Goal: Transaction & Acquisition: Purchase product/service

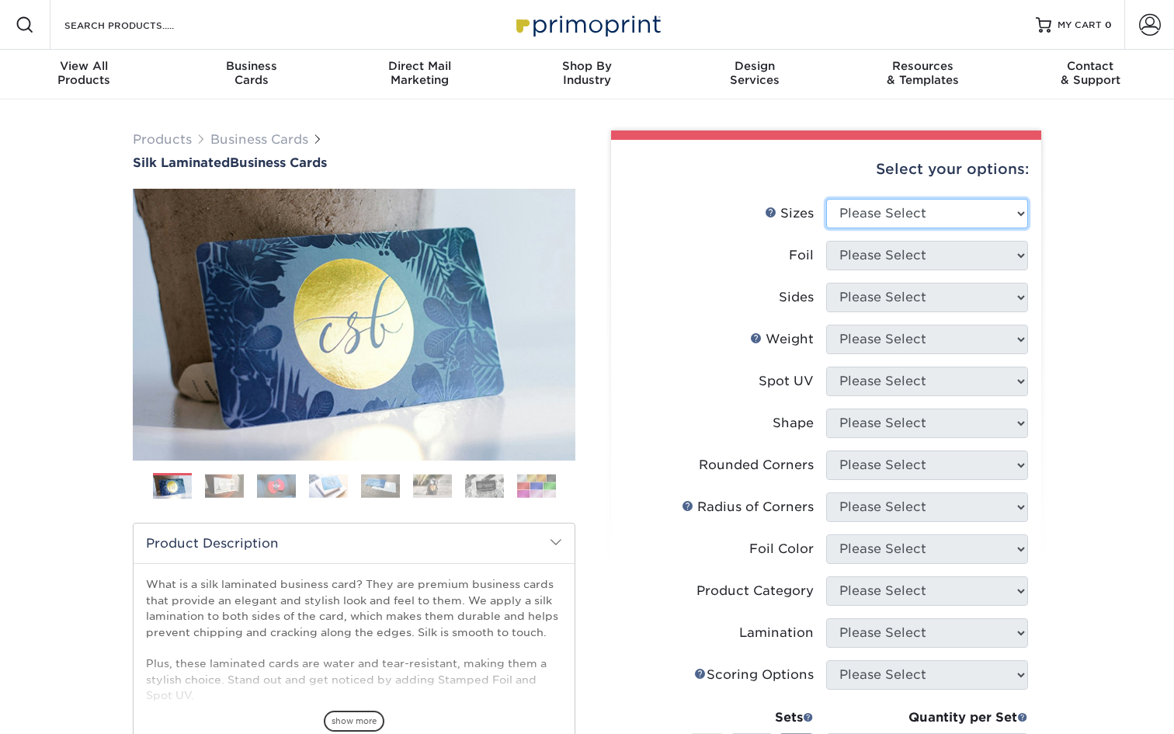
click at [889, 206] on select "Please Select 1.5" x 3.5" - Mini 1.75" x 3.5" - Mini 2" x 2" - Square 2" x 3" -…" at bounding box center [927, 213] width 202 height 29
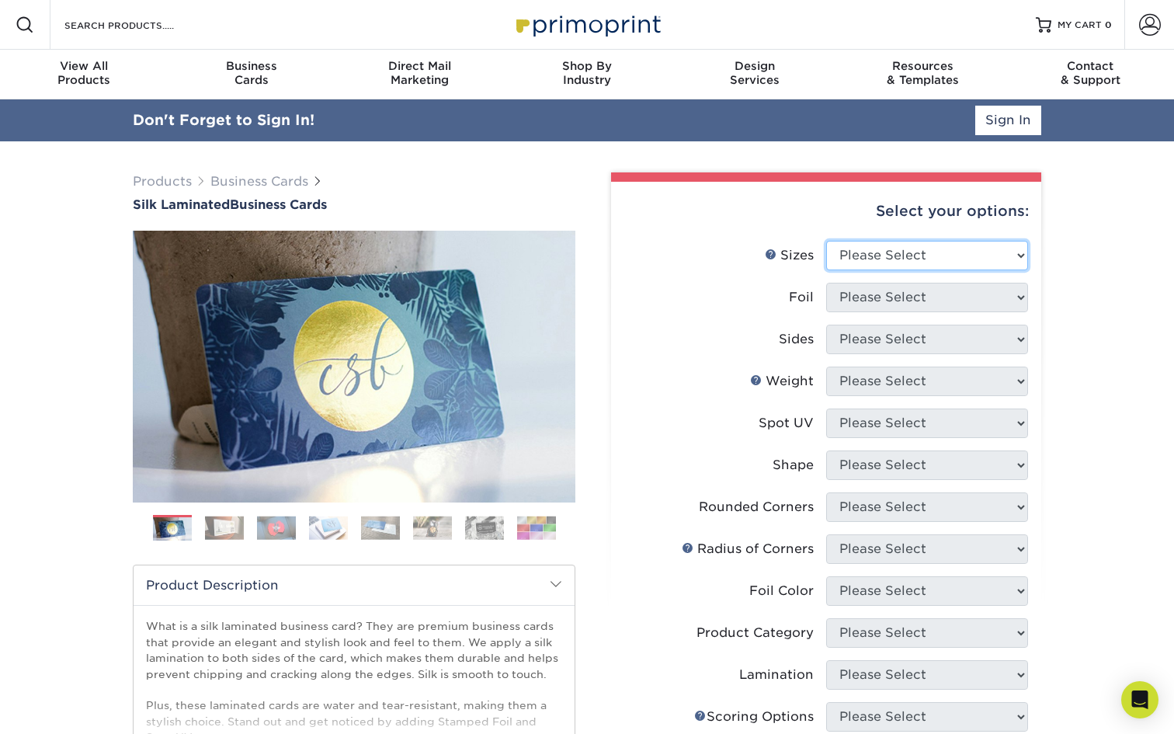
select select "2.00x3.50"
click at [826, 241] on select "Please Select 1.5" x 3.5" - Mini 1.75" x 3.5" - Mini 2" x 2" - Square 2" x 3" -…" at bounding box center [927, 255] width 202 height 29
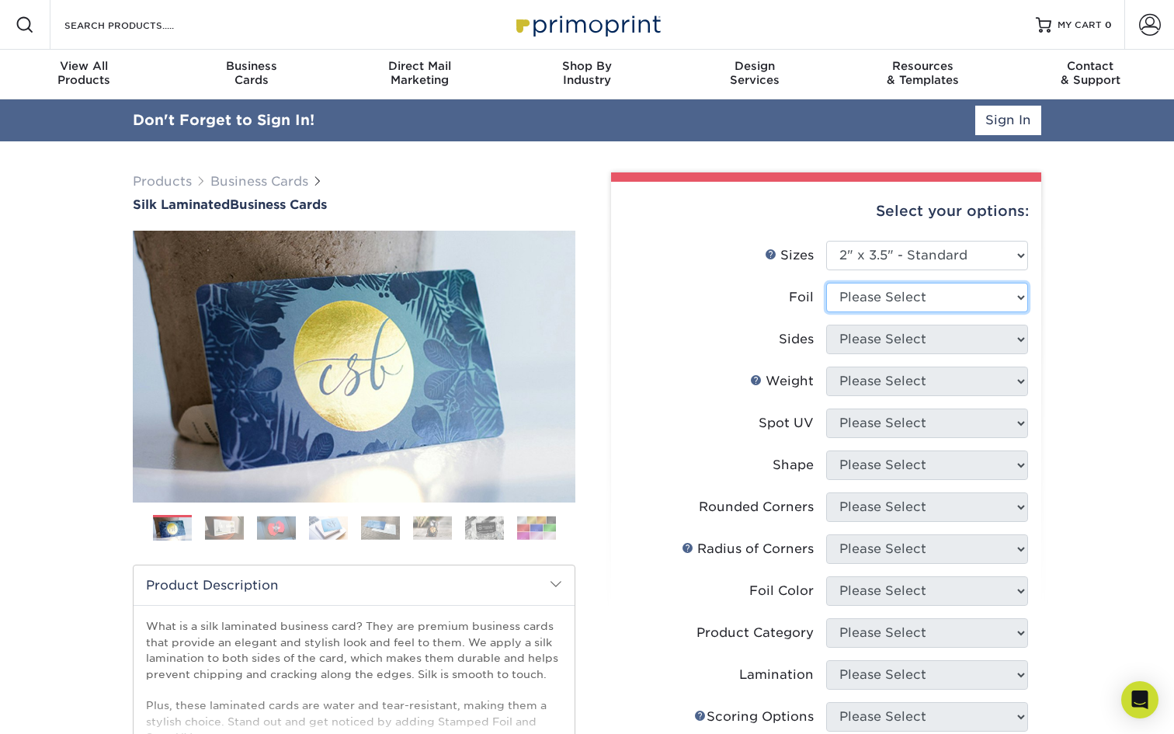
click at [900, 296] on select "Please Select Yes No" at bounding box center [927, 297] width 202 height 29
select select "0"
click at [826, 283] on select "Please Select Yes No" at bounding box center [927, 297] width 202 height 29
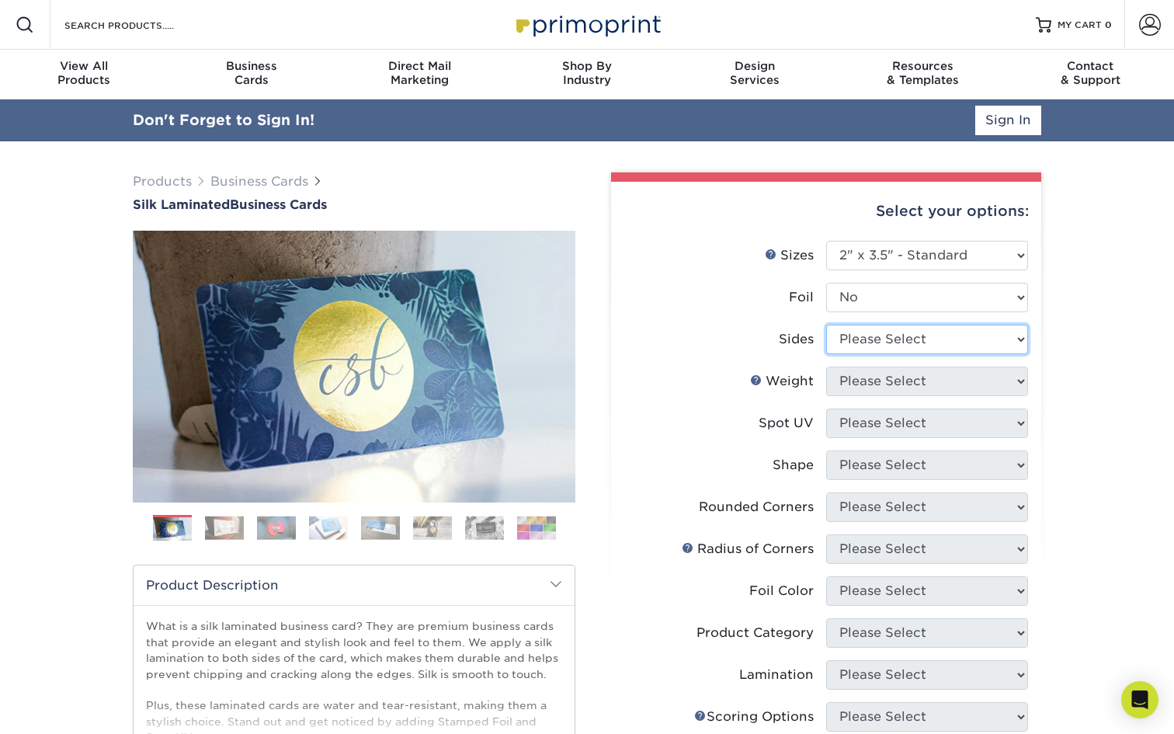
click at [893, 340] on select "Please Select Print Both Sides Print Front Only" at bounding box center [927, 338] width 202 height 29
select select "13abbda7-1d64-4f25-8bb2-c179b224825d"
click at [826, 324] on select "Please Select Print Both Sides Print Front Only" at bounding box center [927, 338] width 202 height 29
click at [907, 375] on select "Please Select 16PT" at bounding box center [927, 380] width 202 height 29
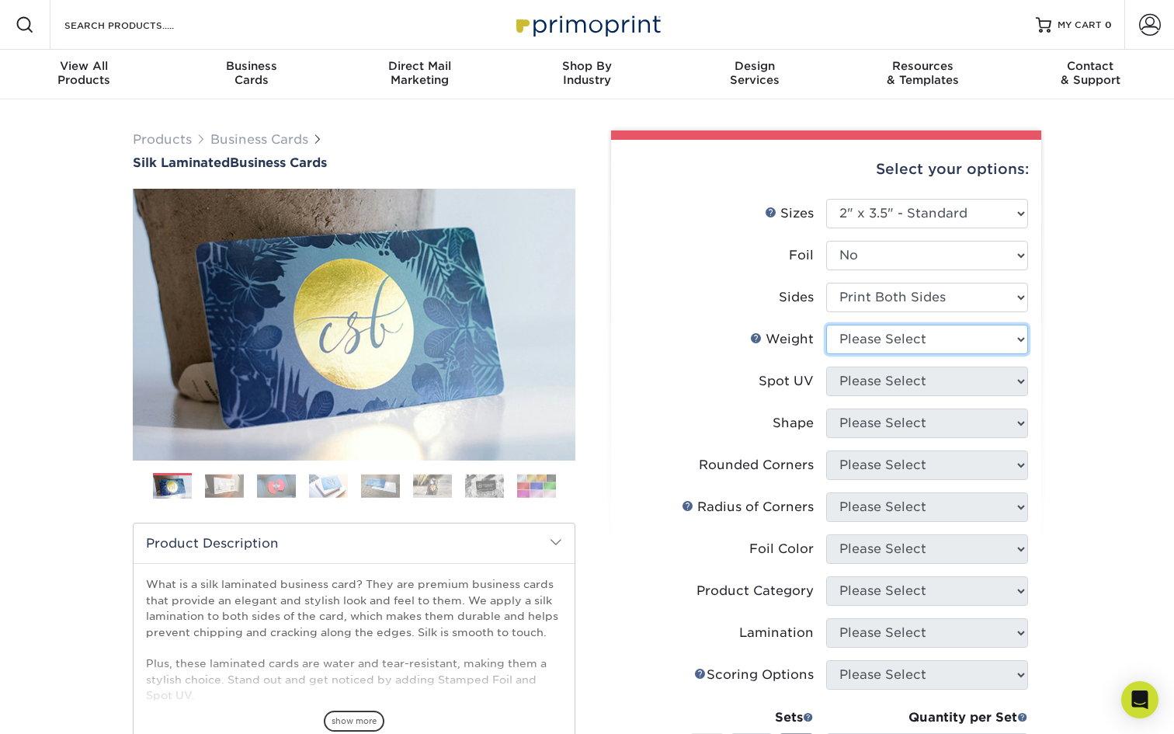
select select "16PT"
click at [826, 324] on select "Please Select 16PT" at bounding box center [927, 338] width 202 height 29
click at [908, 370] on select "Please Select No Spot UV Front and Back (Both Sides) Front Only Back Only" at bounding box center [927, 380] width 202 height 29
select select "3"
click at [826, 366] on select "Please Select No Spot UV Front and Back (Both Sides) Front Only Back Only" at bounding box center [927, 380] width 202 height 29
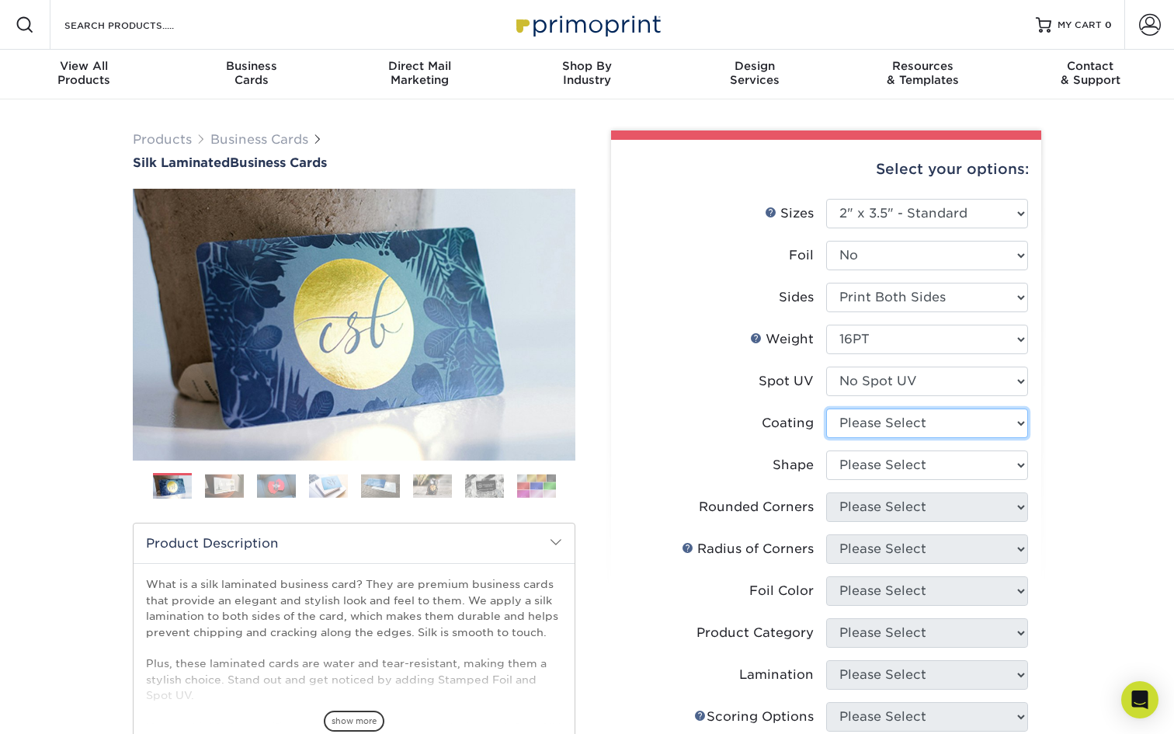
click at [917, 414] on select at bounding box center [927, 422] width 202 height 29
select select "3e7618de-abca-4bda-9f97-8b9129e913d8"
click at [826, 408] on select at bounding box center [927, 422] width 202 height 29
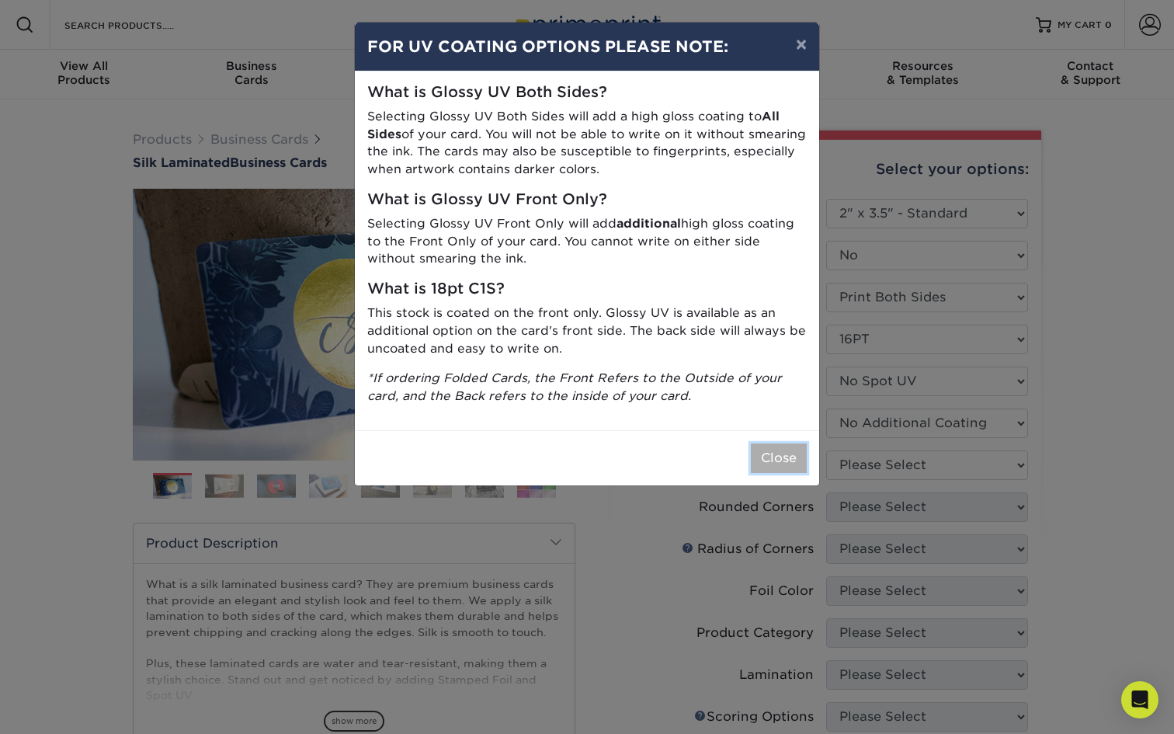
click at [783, 448] on button "Close" at bounding box center [779, 457] width 56 height 29
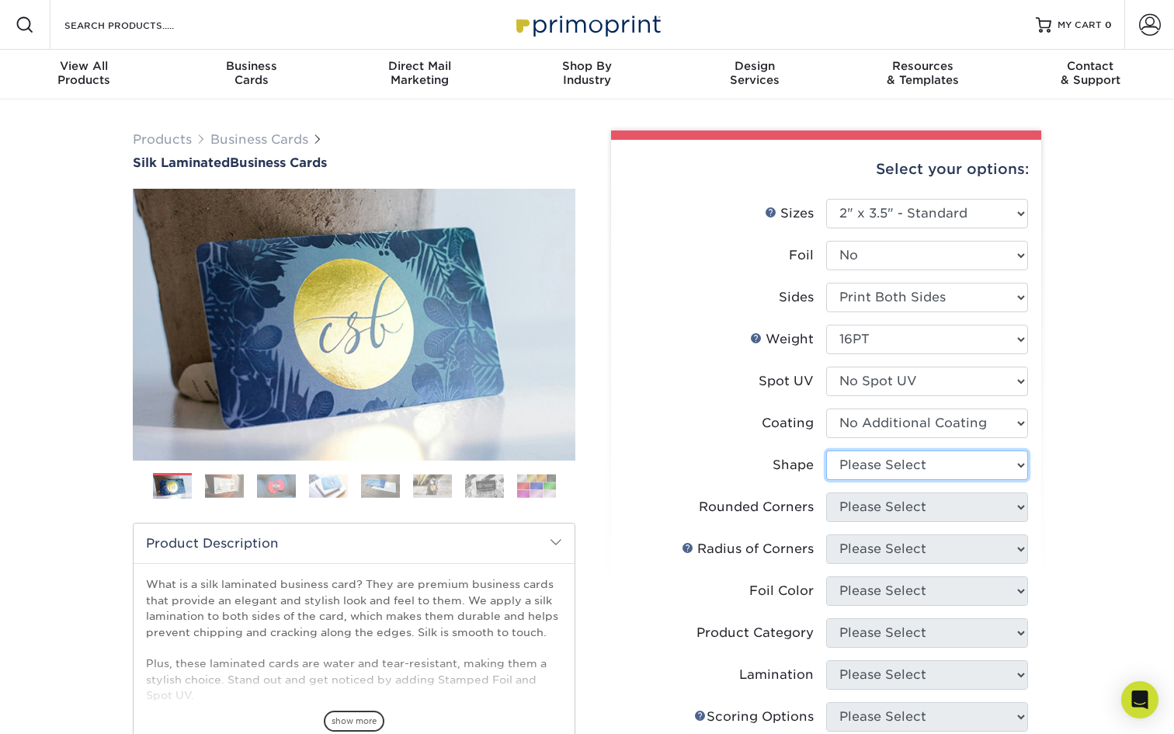
click at [875, 459] on select "Please Select Standard Oval" at bounding box center [927, 464] width 202 height 29
select select "standard"
click at [826, 450] on select "Please Select Standard Oval" at bounding box center [927, 464] width 202 height 29
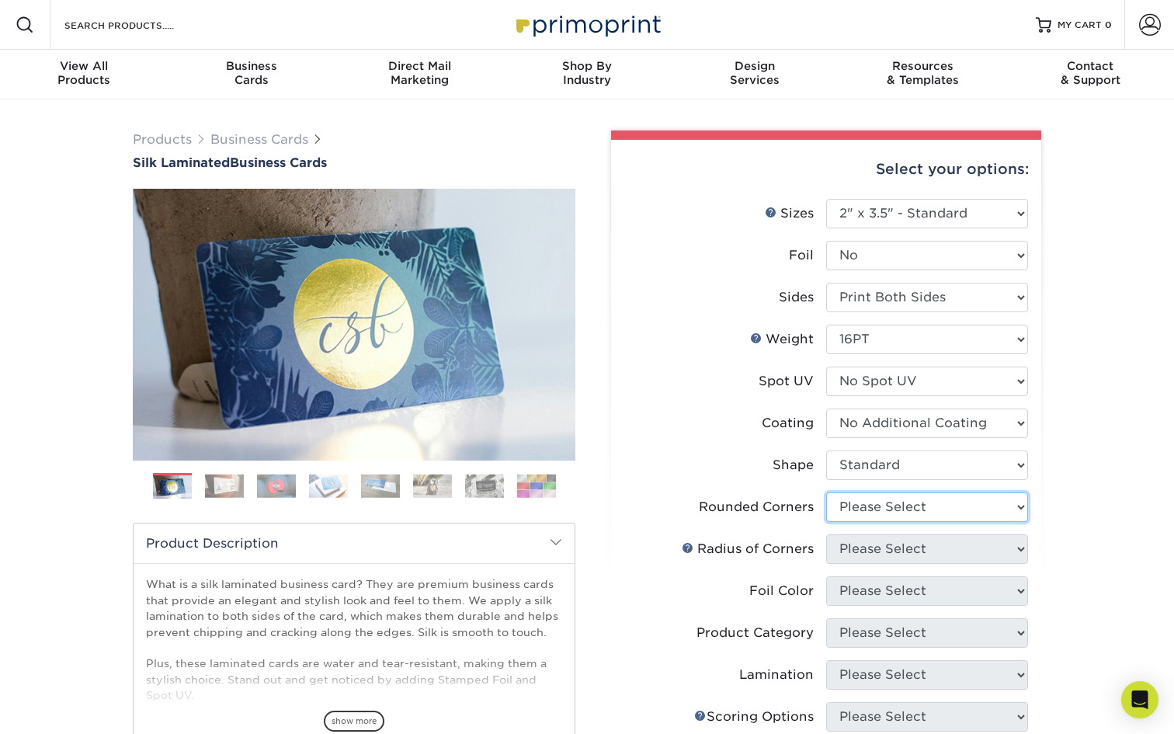
click at [891, 501] on select "Please Select Yes - Round 2 Corners Yes - Round 4 Corners No" at bounding box center [927, 506] width 202 height 29
select select "0"
click at [826, 492] on select "Please Select Yes - Round 2 Corners Yes - Round 4 Corners No" at bounding box center [927, 506] width 202 height 29
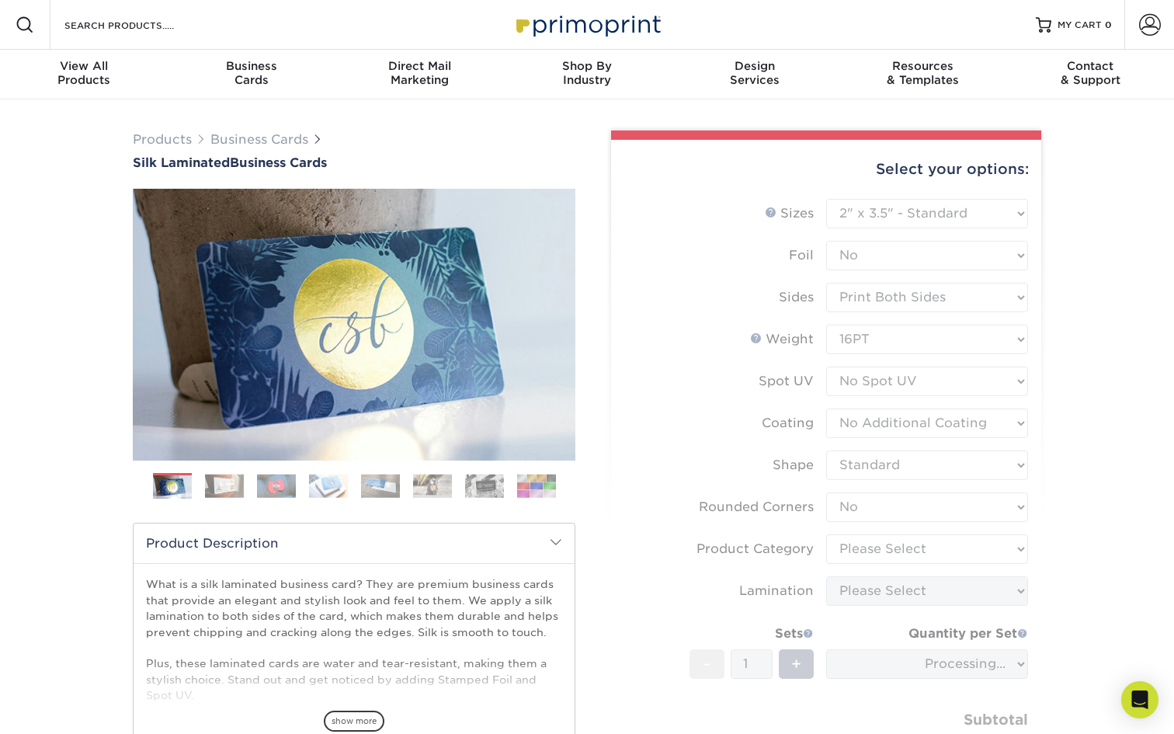
click at [891, 544] on form "Sizes Help Sizes Please Select 1.5" x 3.5" - Mini 1.75" x 3.5" - Mini 2" x 2" -…" at bounding box center [825, 499] width 405 height 600
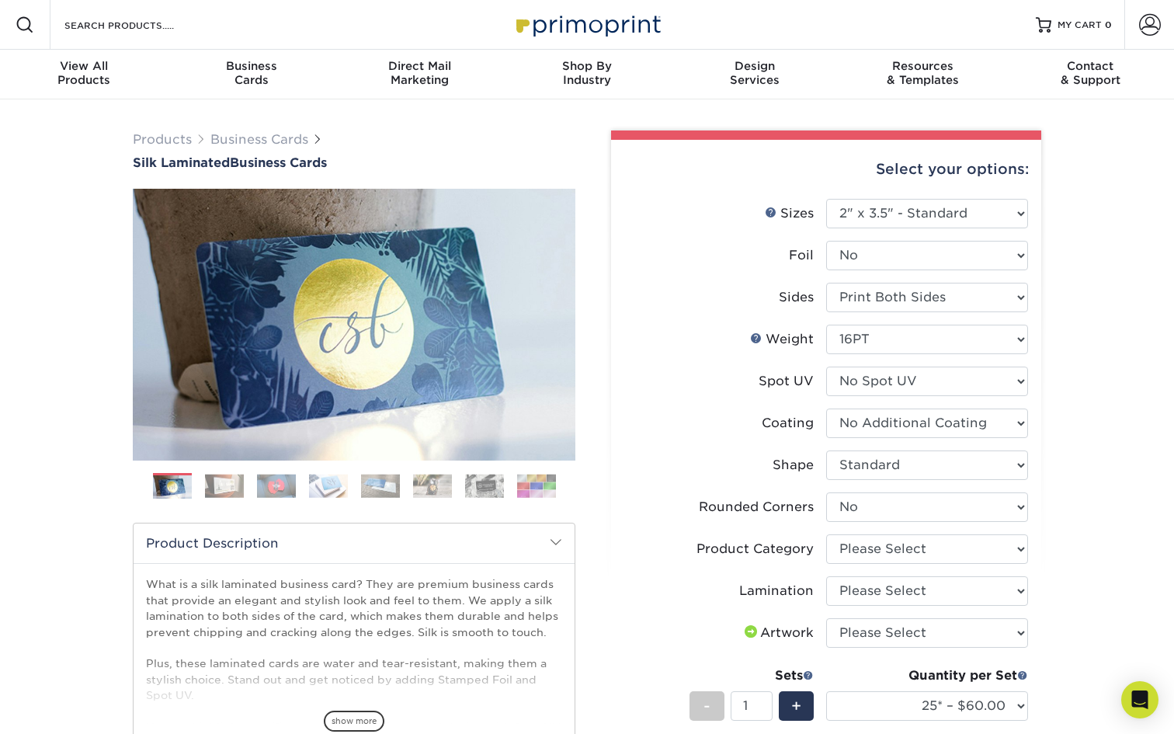
scroll to position [13, 0]
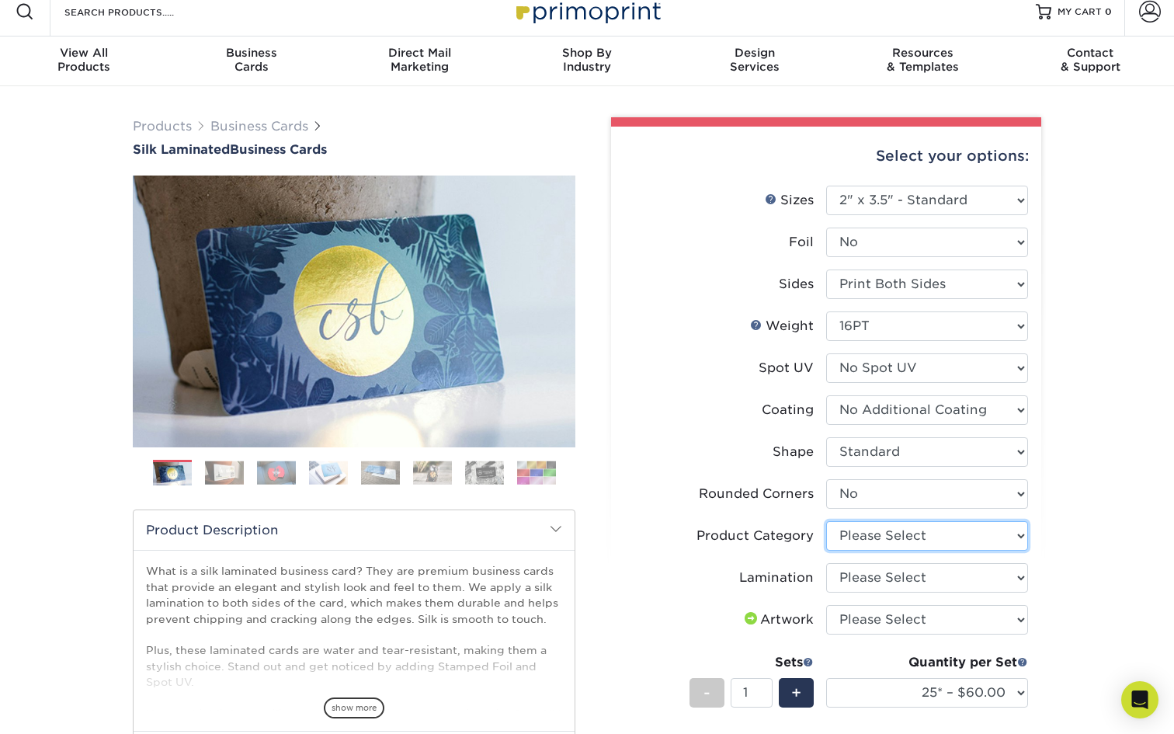
click at [909, 531] on select "Please Select Business Cards" at bounding box center [927, 535] width 202 height 29
select select "3b5148f1-0588-4f88-a218-97bcfdce65c1"
click at [826, 521] on select "Please Select Business Cards" at bounding box center [927, 535] width 202 height 29
click at [906, 578] on select "Please Select Silk" at bounding box center [927, 577] width 202 height 29
select select "ccacb42f-45f7-42d3-bbd3-7c8421cf37f0"
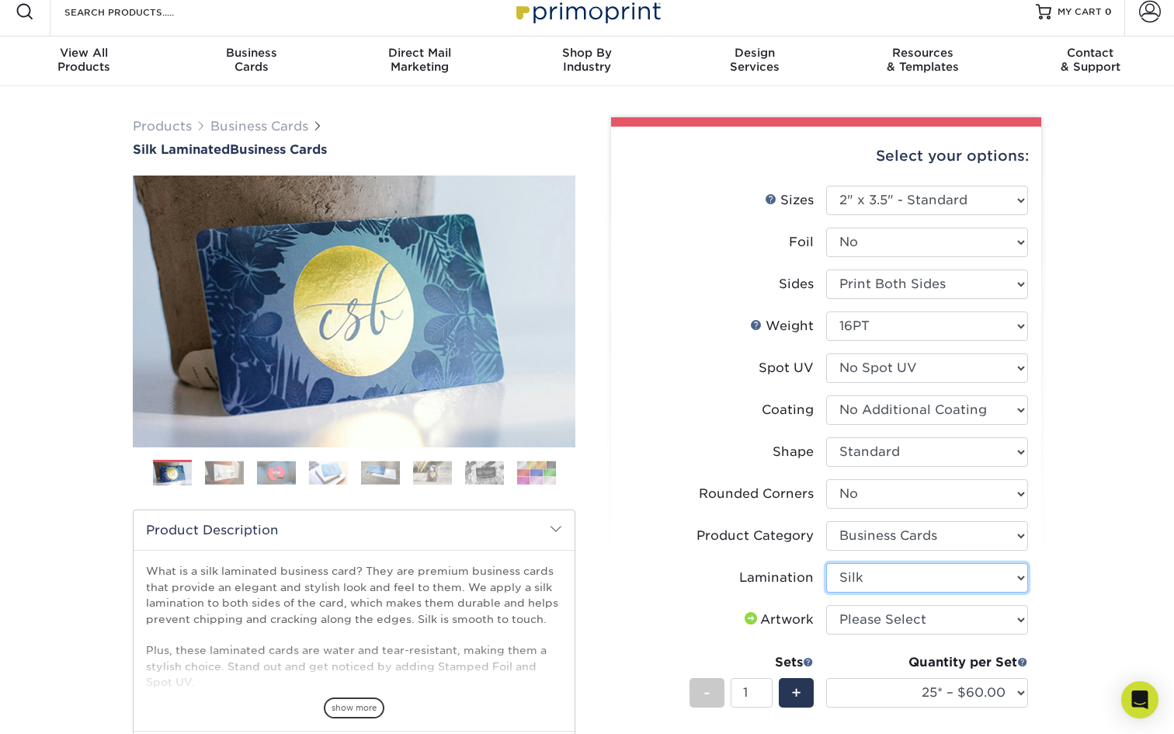
click at [826, 563] on select "Please Select Silk" at bounding box center [927, 577] width 202 height 29
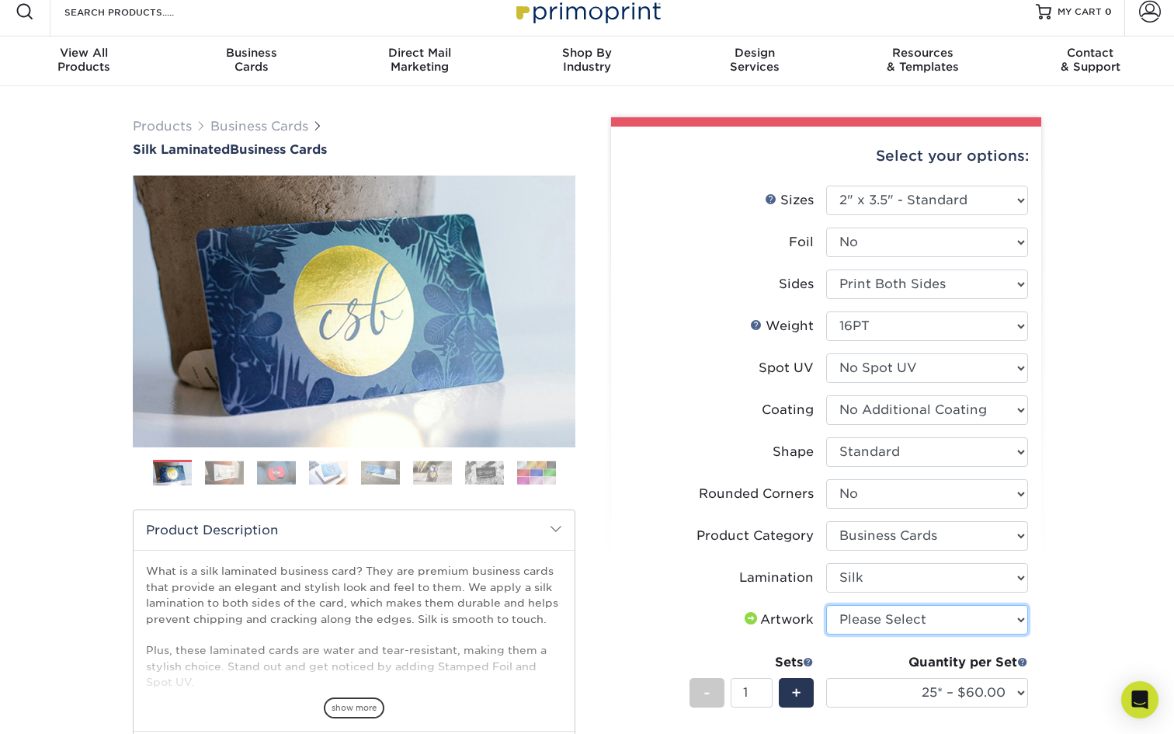
click at [910, 605] on select "Please Select I will upload files I need a design - $100" at bounding box center [927, 619] width 202 height 29
select select "upload"
click at [826, 605] on select "Please Select I will upload files I need a design - $100" at bounding box center [927, 619] width 202 height 29
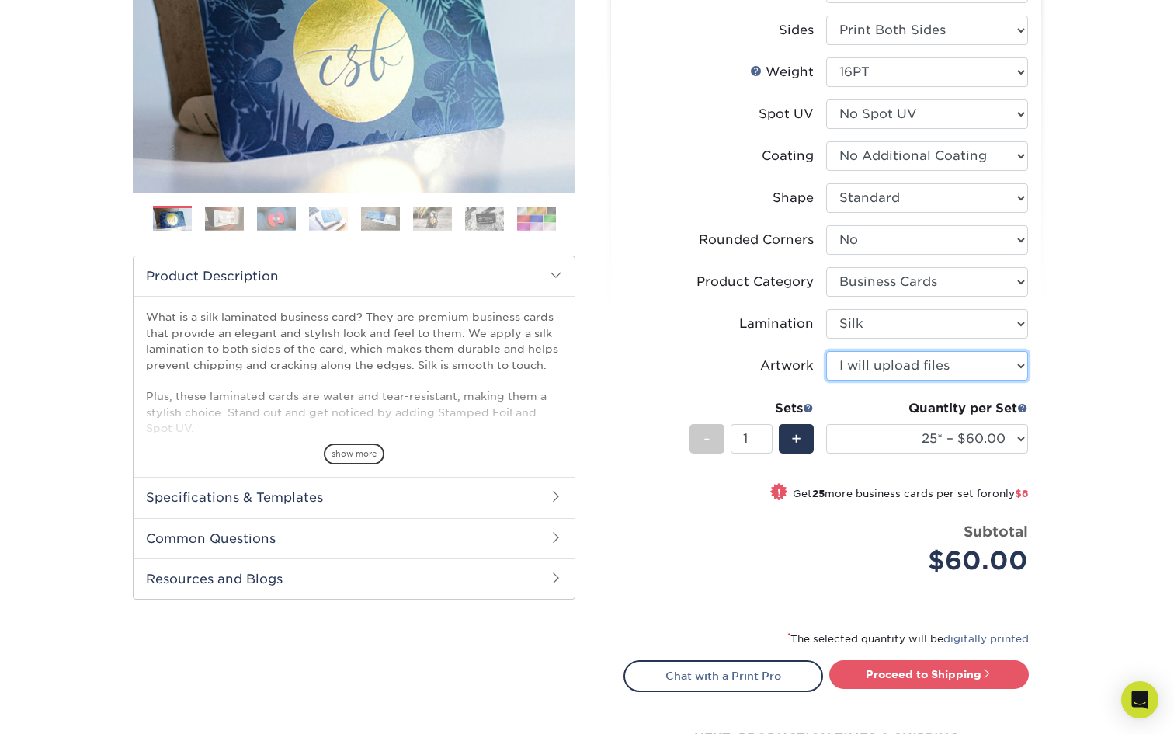
scroll to position [400, 0]
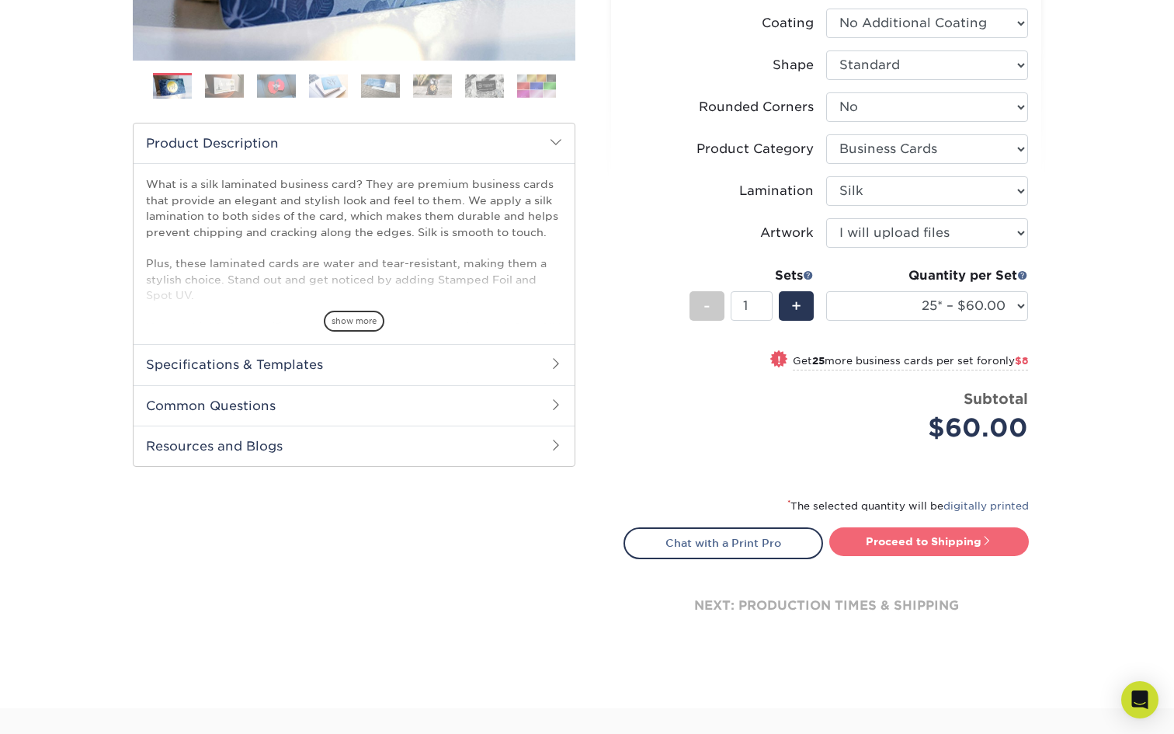
click at [898, 538] on link "Proceed to Shipping" at bounding box center [928, 541] width 199 height 28
type input "Set 1"
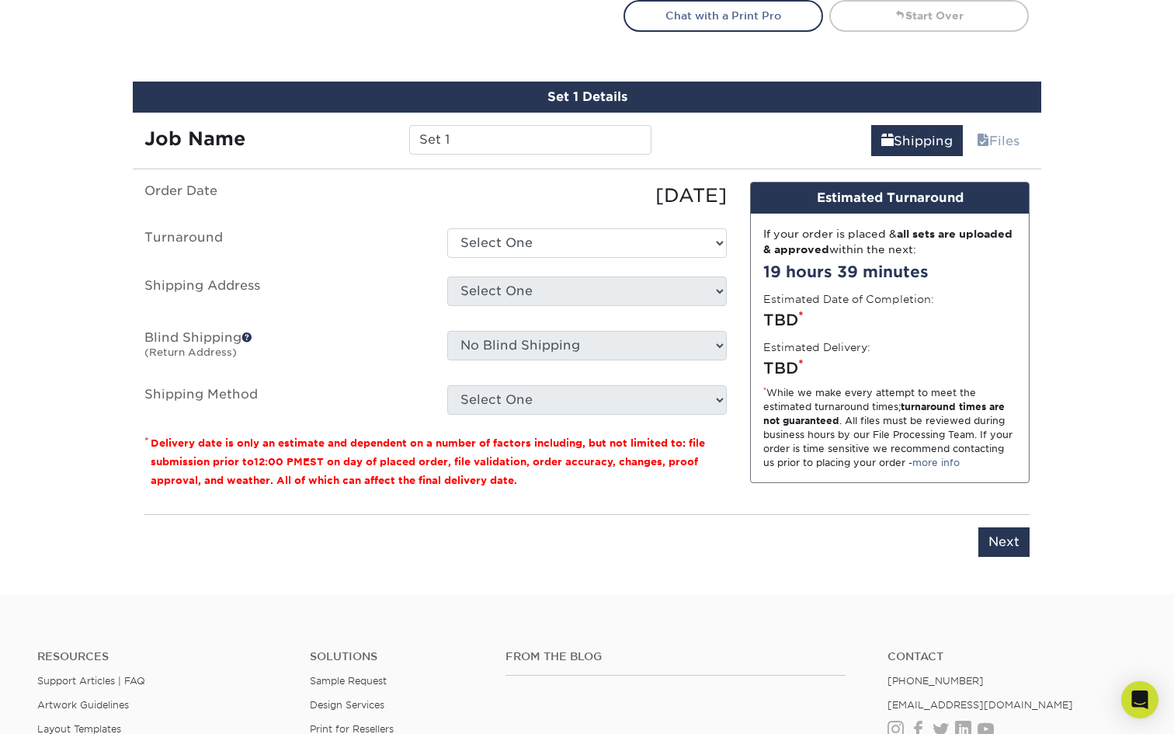
scroll to position [925, 0]
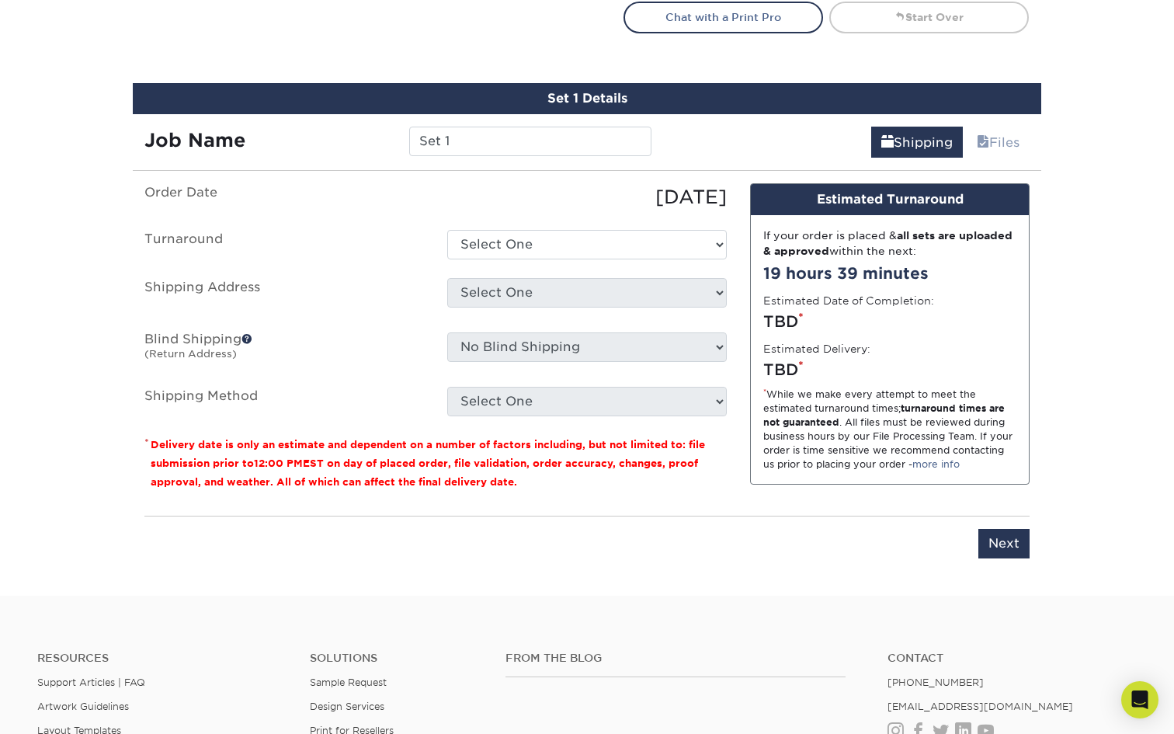
click at [391, 241] on label "Turnaround" at bounding box center [284, 244] width 303 height 29
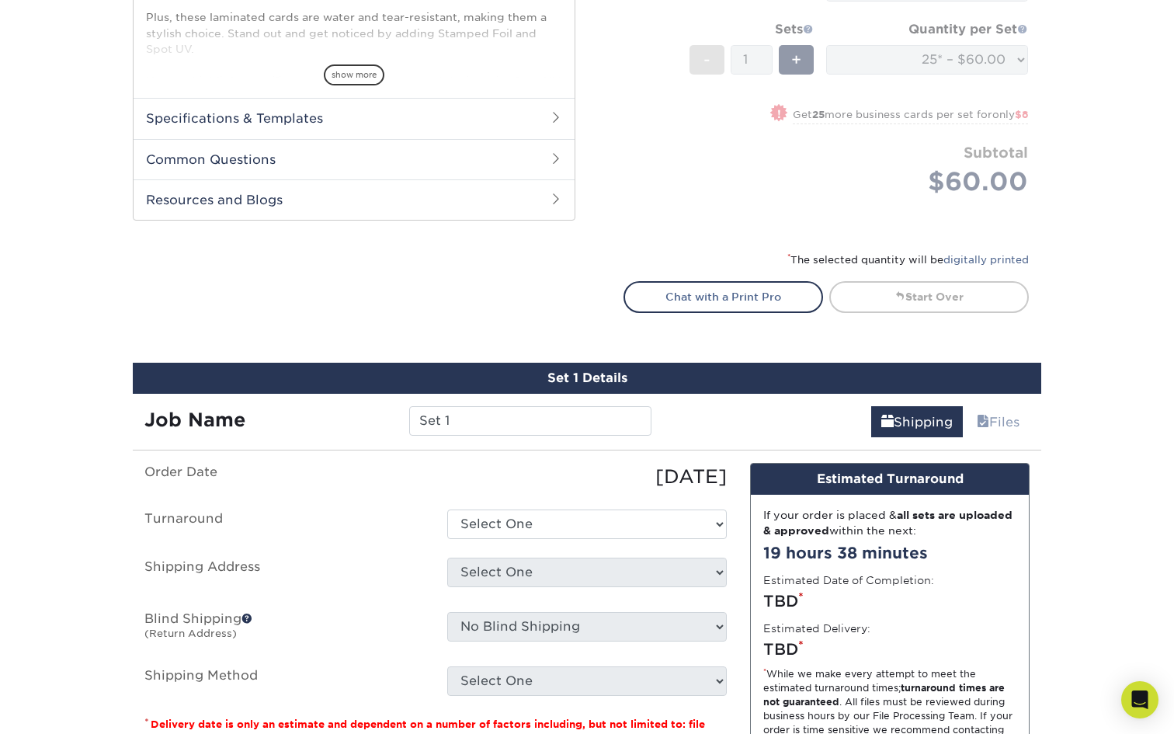
scroll to position [750, 0]
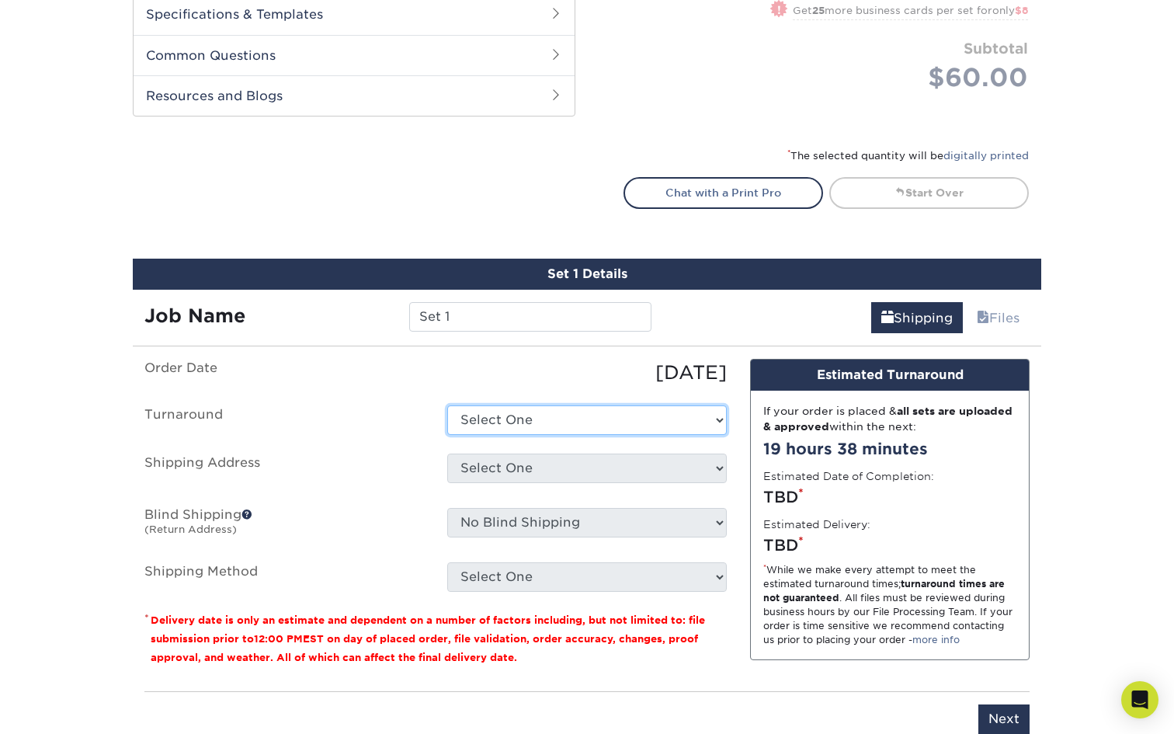
click at [532, 415] on select "Select One 2-4 Business Days 2 Day Next Business Day" at bounding box center [586, 419] width 279 height 29
select select "ee472c9a-5835-4593-a94e-d61c6841af3d"
click at [447, 405] on select "Select One 2-4 Business Days 2 Day Next Business Day" at bounding box center [586, 419] width 279 height 29
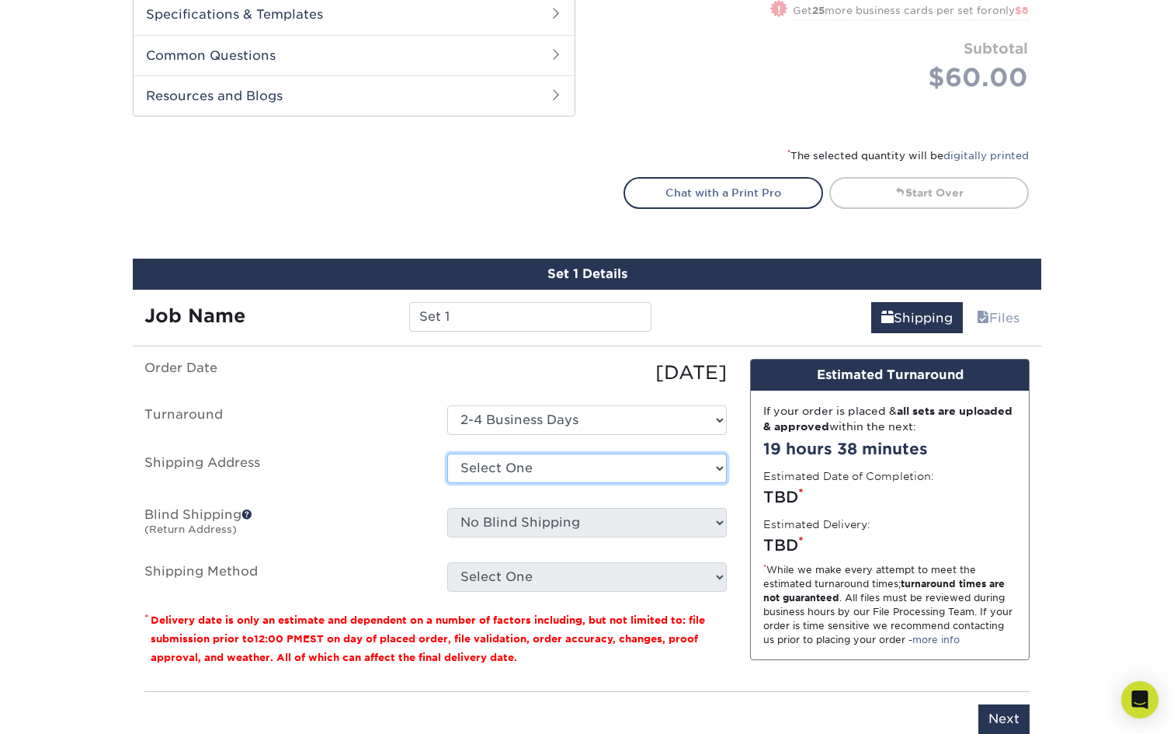
click at [537, 464] on select "Select One + Add New Address - Login" at bounding box center [586, 467] width 279 height 29
select select "newaddress"
click at [447, 453] on select "Select One + Add New Address - Login" at bounding box center [586, 467] width 279 height 29
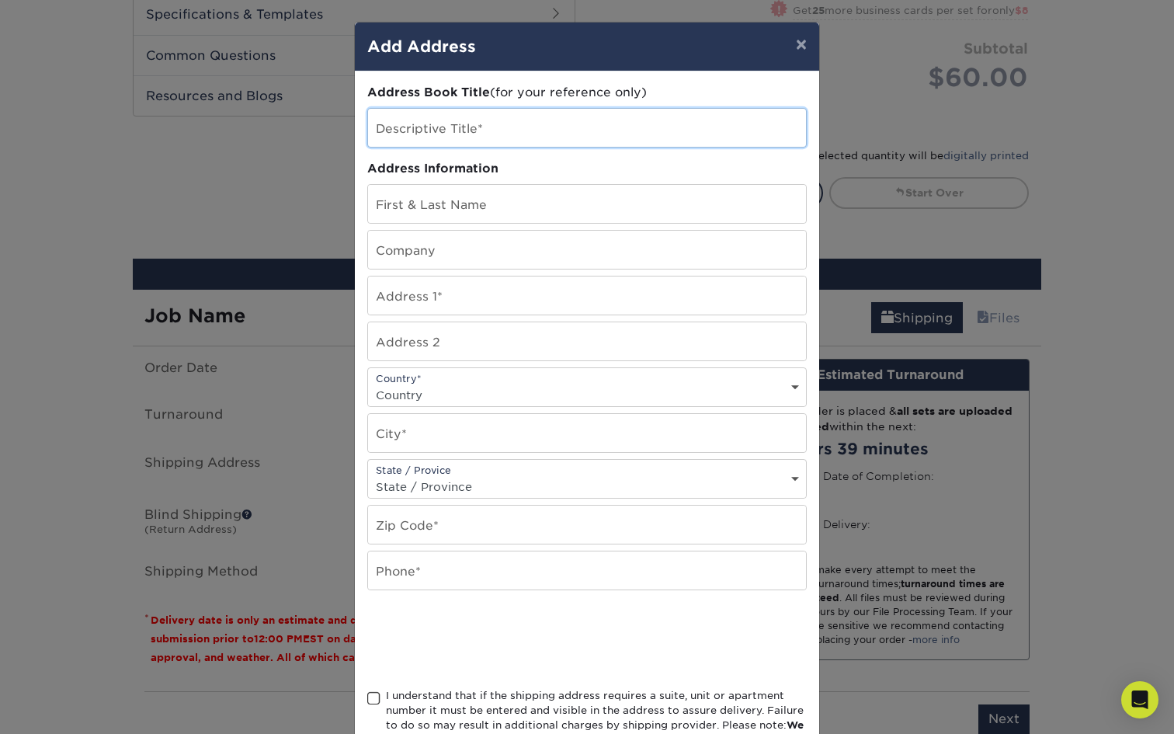
click at [435, 137] on input "text" at bounding box center [587, 128] width 438 height 38
type input "Dummy Address REPLACE ME!"
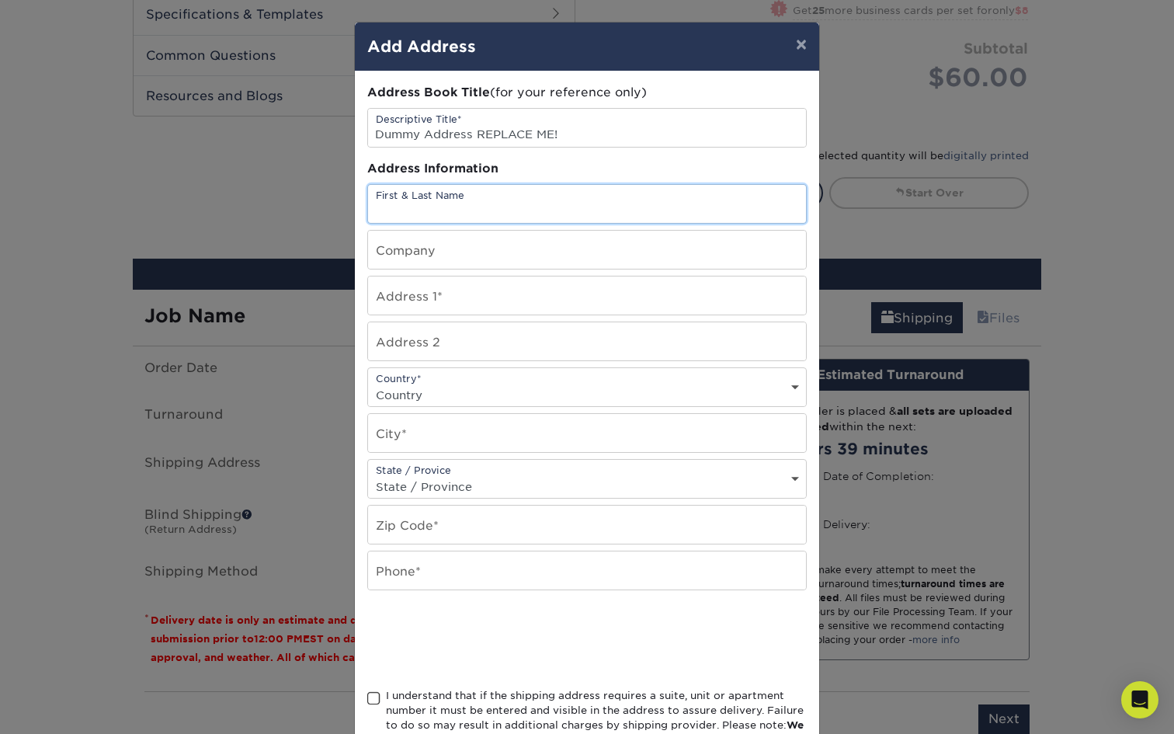
click at [451, 203] on input "text" at bounding box center [587, 204] width 438 height 38
type input "[PERSON_NAME]"
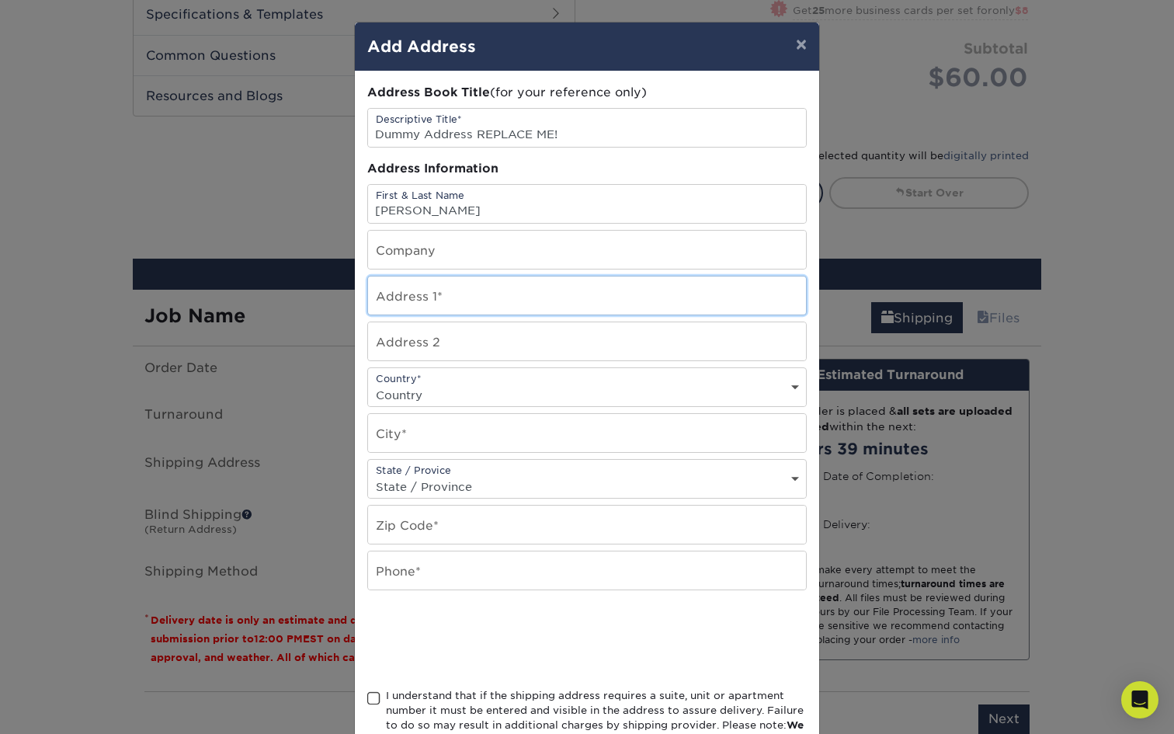
type input "[STREET_ADDRESS]"
type input "Unit 101"
select select "US"
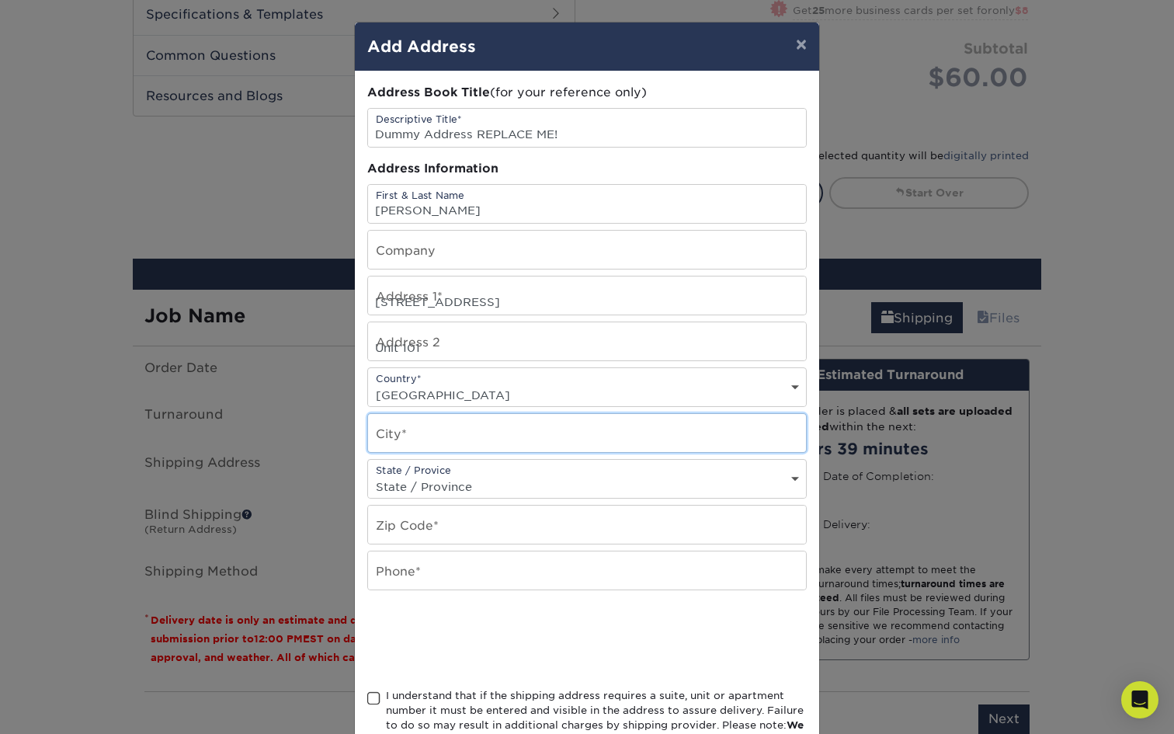
type input "Fairfax"
select select "VA"
type input "22030"
type input "6073297252"
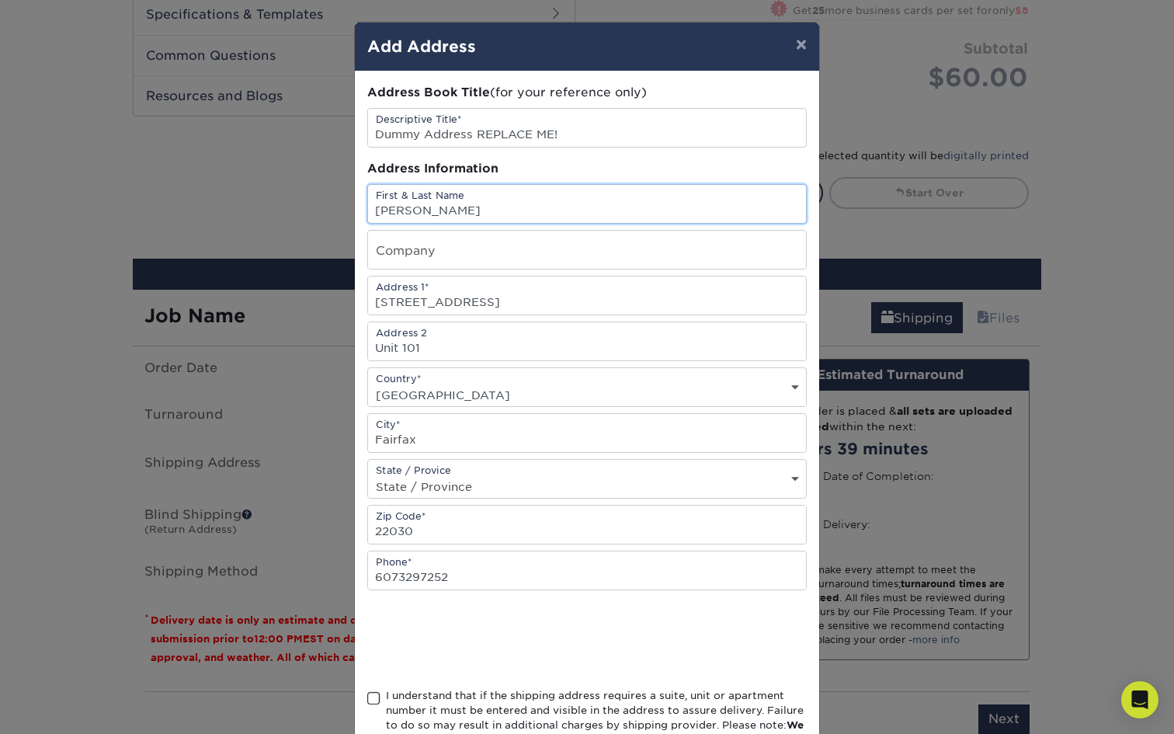
scroll to position [110, 0]
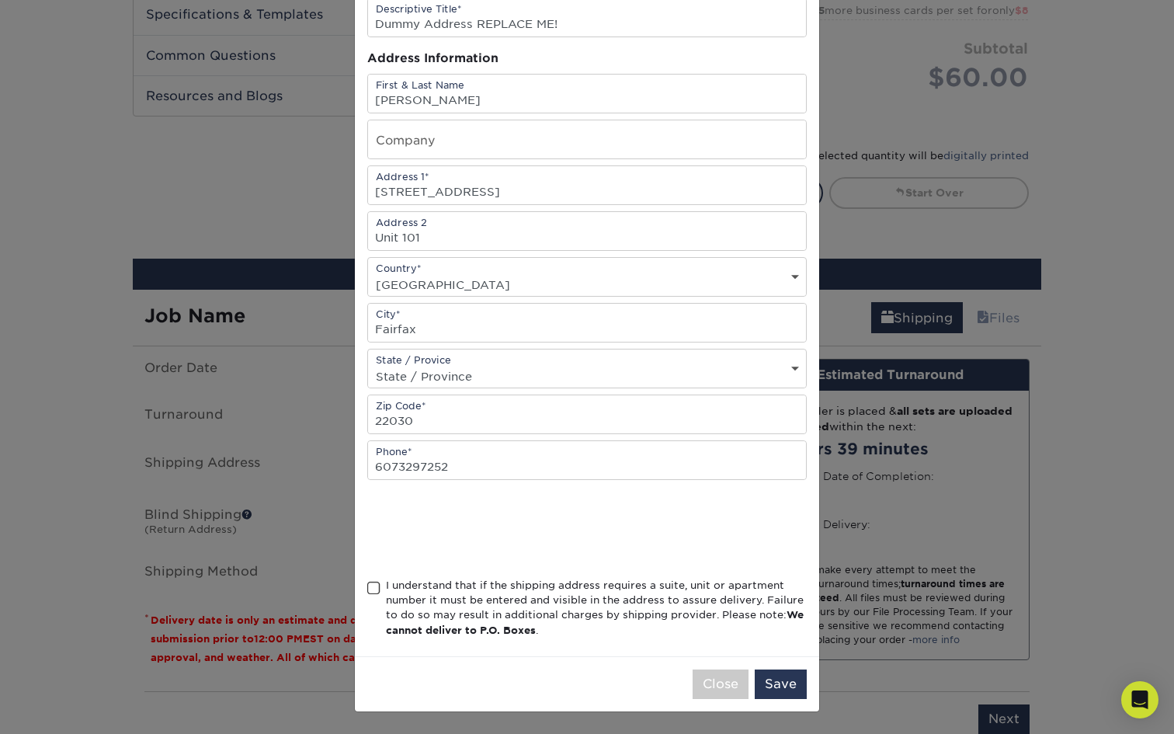
click at [394, 589] on div "I understand that if the shipping address requires a suite, unit or apartment n…" at bounding box center [596, 608] width 421 height 61
click at [0, 0] on input "I understand that if the shipping address requires a suite, unit or apartment n…" at bounding box center [0, 0] width 0 height 0
click at [769, 664] on div "Close Save" at bounding box center [587, 683] width 464 height 55
click at [775, 684] on button "Save" at bounding box center [781, 683] width 52 height 29
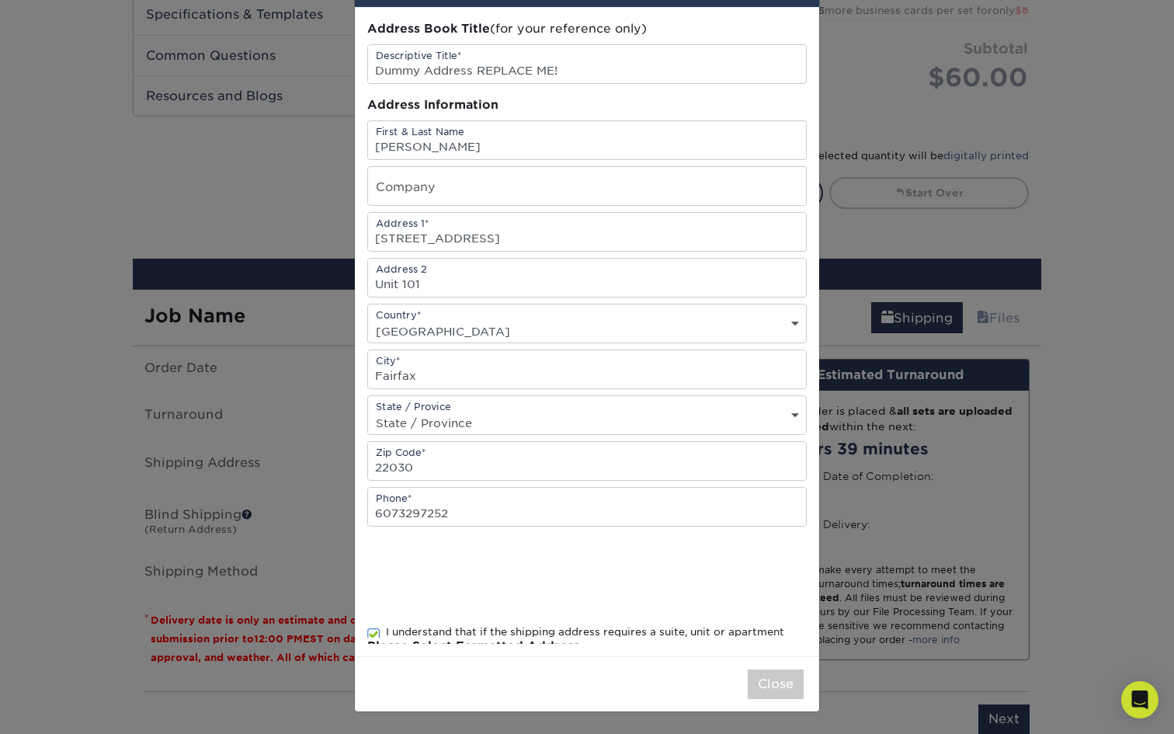
scroll to position [0, 0]
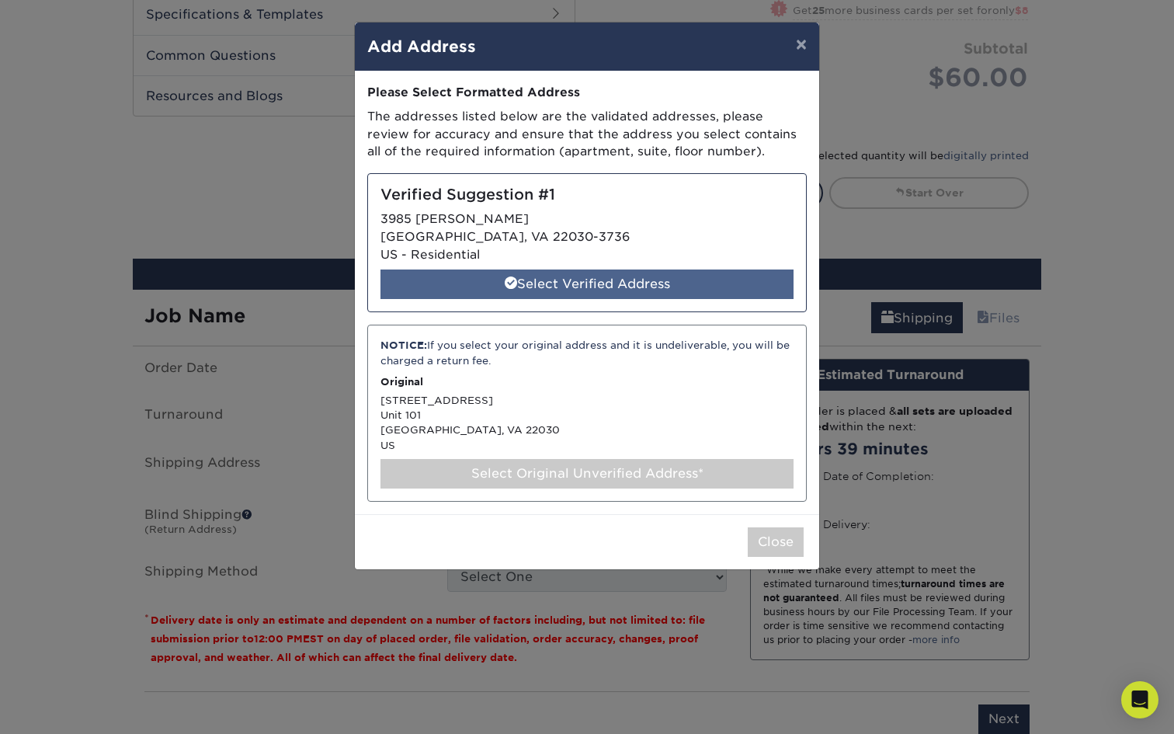
click at [623, 291] on div "Select Verified Address" at bounding box center [586, 283] width 413 height 29
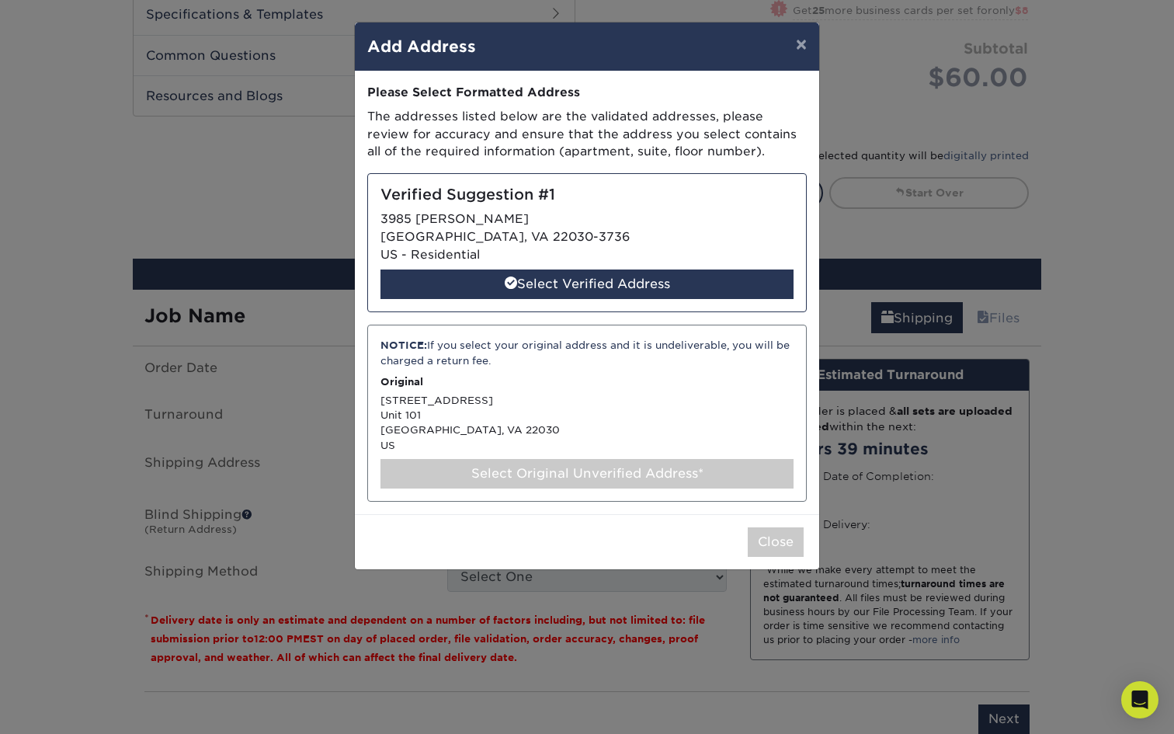
select select "285320"
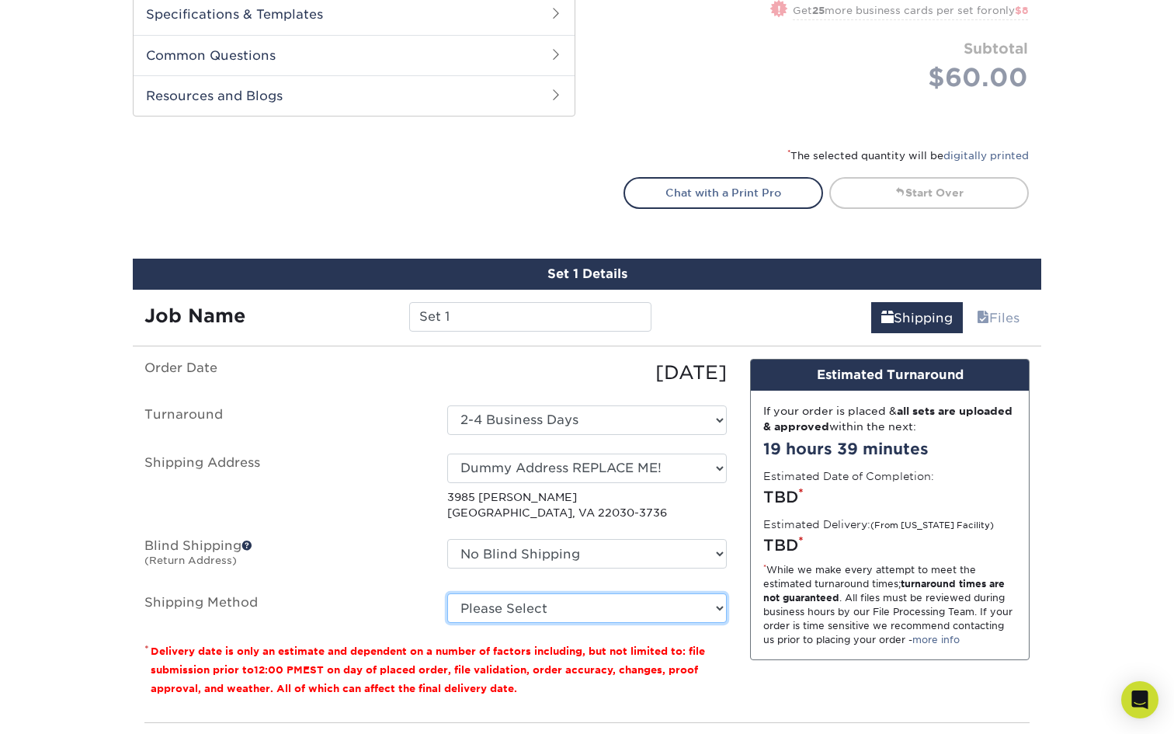
click at [603, 603] on select "Please Select Ground Shipping (+$7.84) 3 Day Shipping Service (+$20.04) 2 Day A…" at bounding box center [586, 607] width 279 height 29
select select "03"
click at [447, 593] on select "Please Select Ground Shipping (+$7.84) 3 Day Shipping Service (+$20.04) 2 Day A…" at bounding box center [586, 607] width 279 height 29
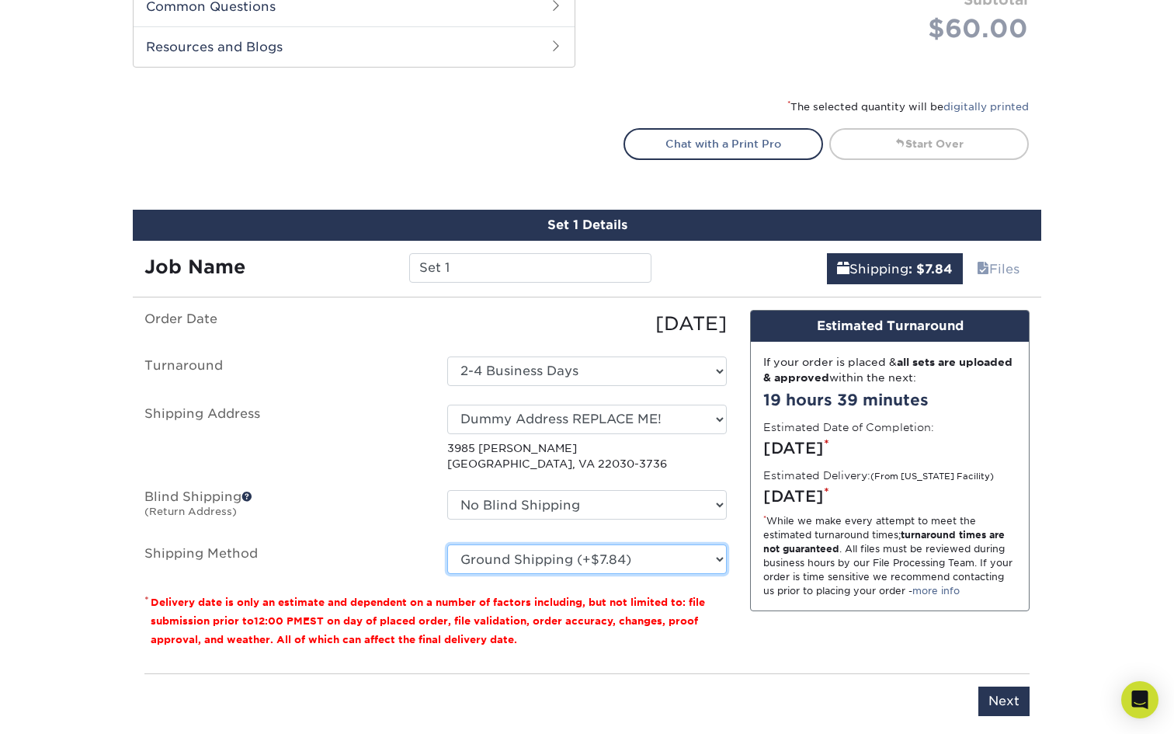
scroll to position [970, 0]
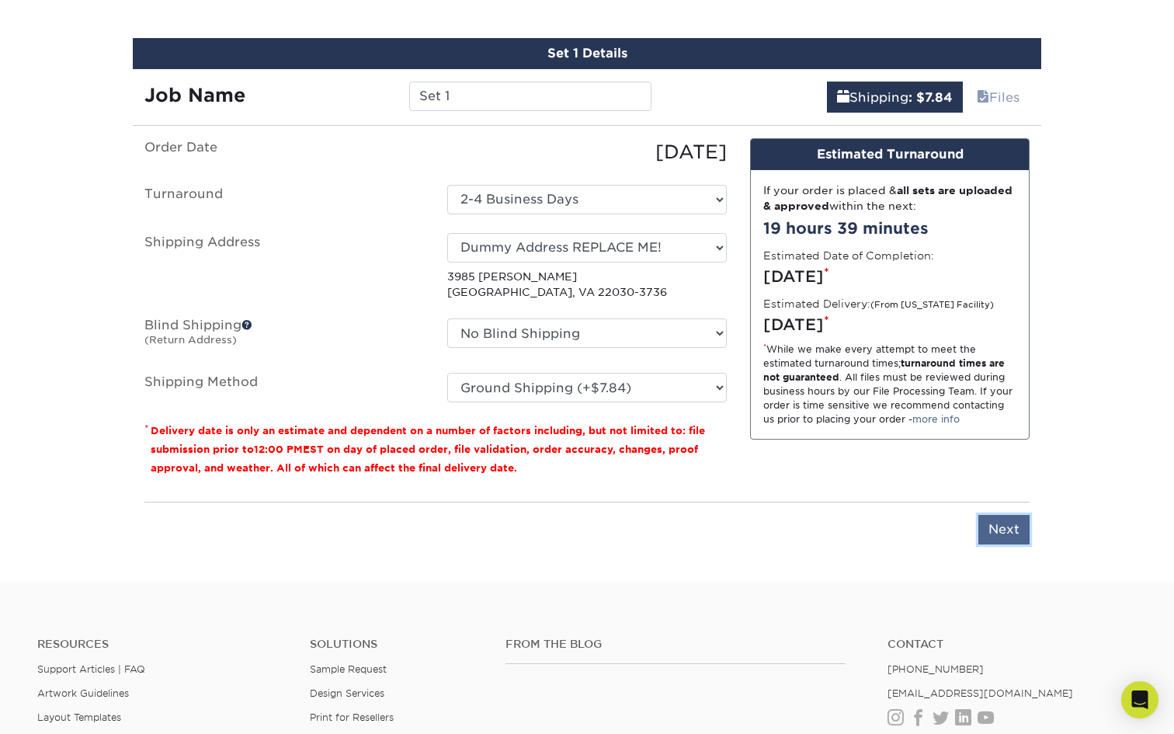
click at [996, 519] on input "Next" at bounding box center [1003, 529] width 51 height 29
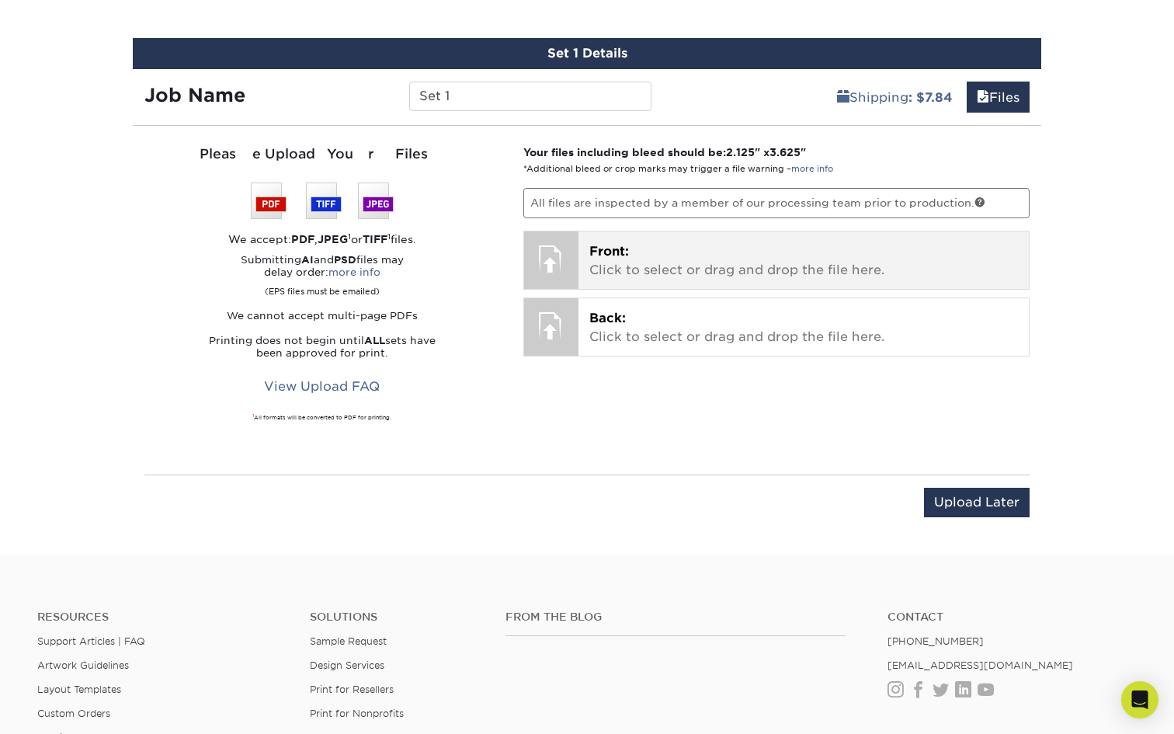
click at [822, 266] on p "Front: Click to select or drag and drop the file here." at bounding box center [803, 260] width 429 height 37
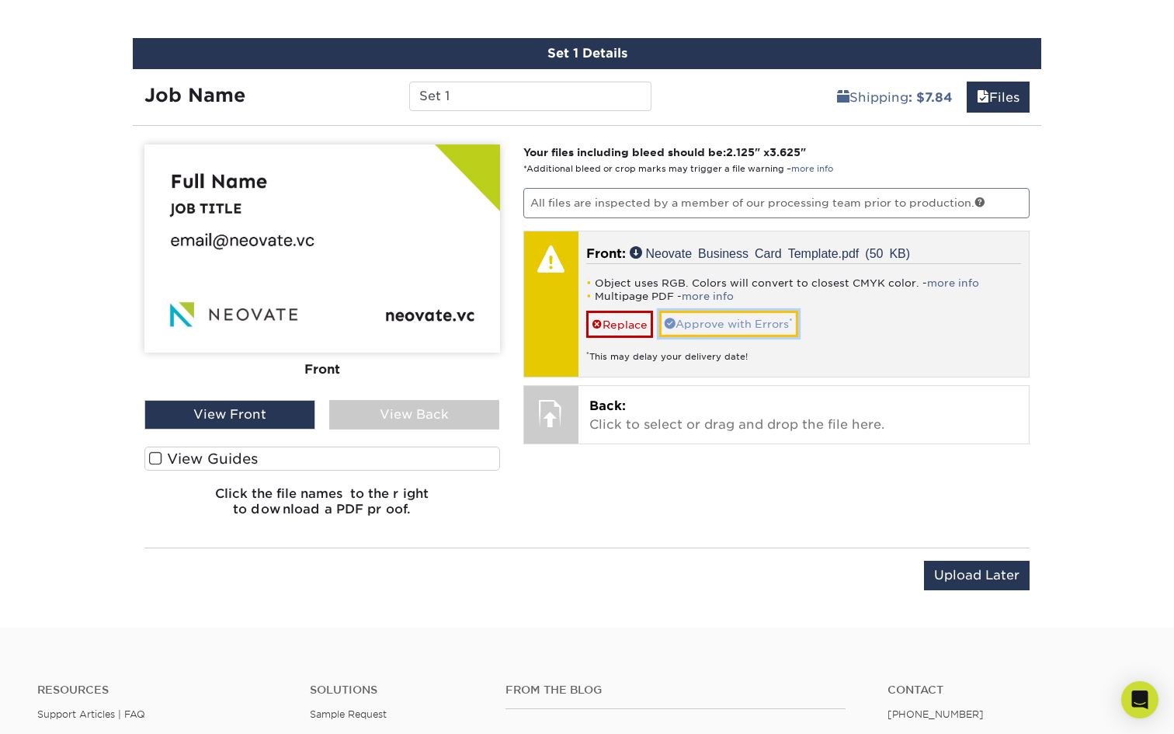
click at [751, 321] on link "Approve with Errors *" at bounding box center [728, 324] width 139 height 26
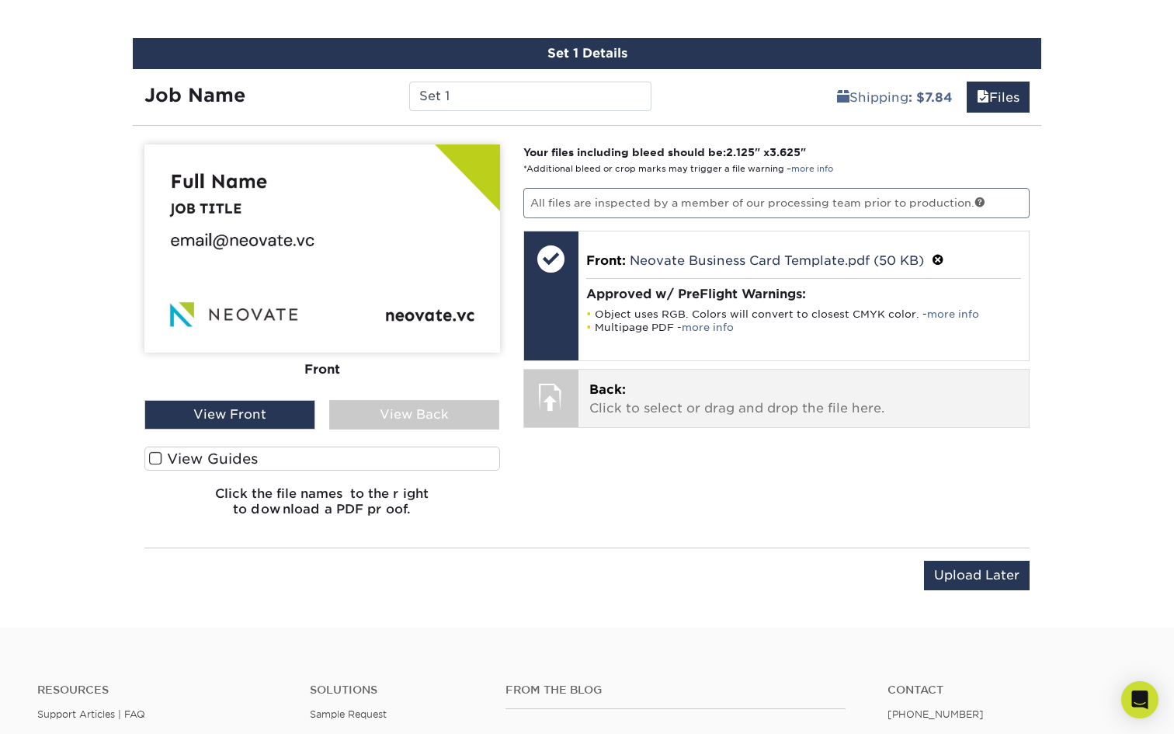
click at [664, 411] on p "Back: Click to select or drag and drop the file here." at bounding box center [803, 398] width 429 height 37
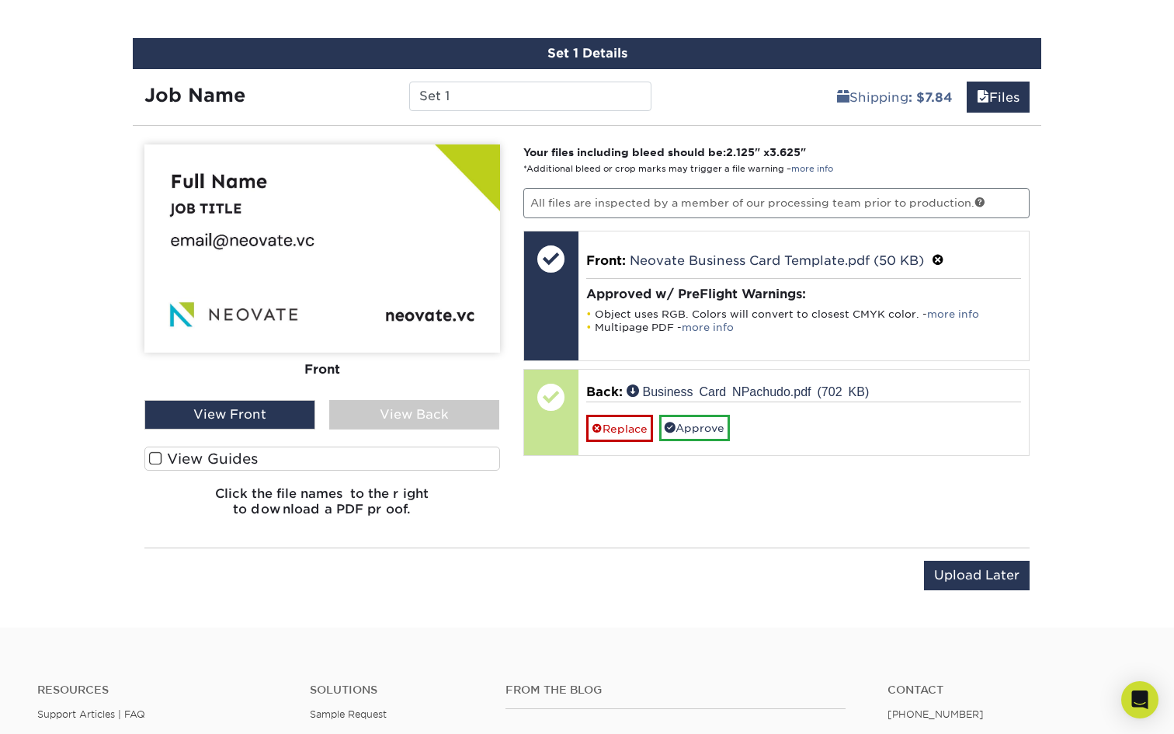
click at [385, 410] on div "View Back" at bounding box center [414, 414] width 171 height 29
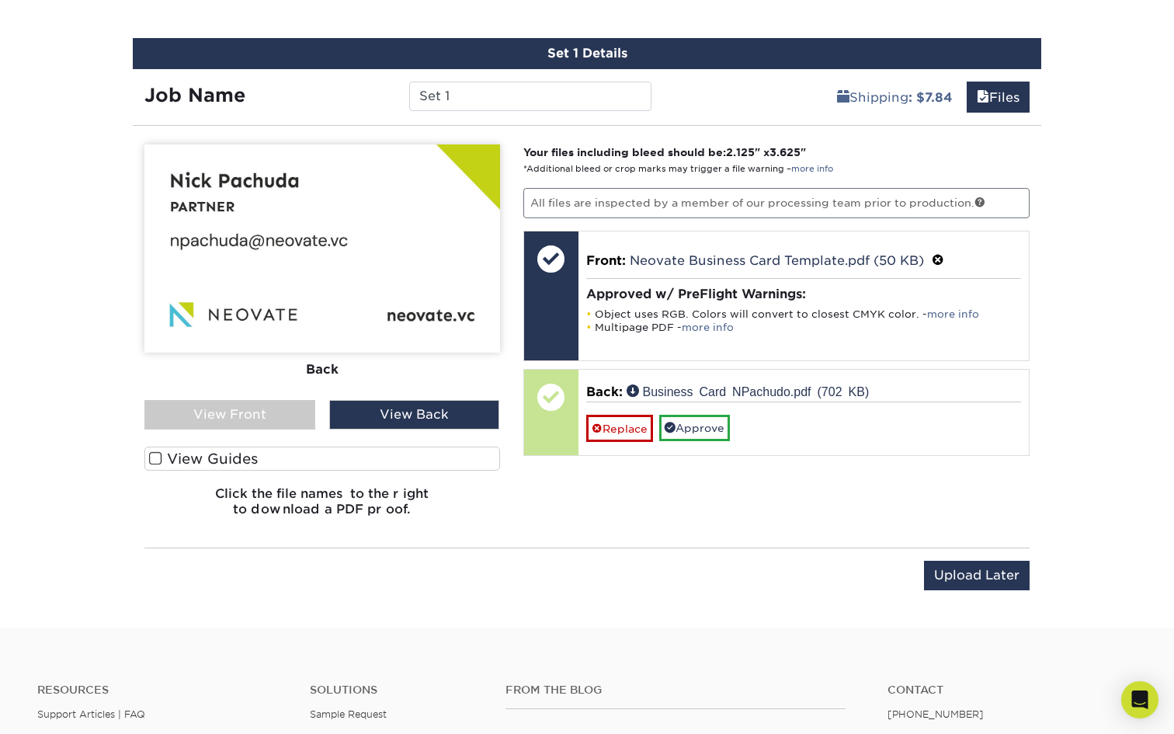
click at [250, 413] on div "View Front" at bounding box center [229, 414] width 171 height 29
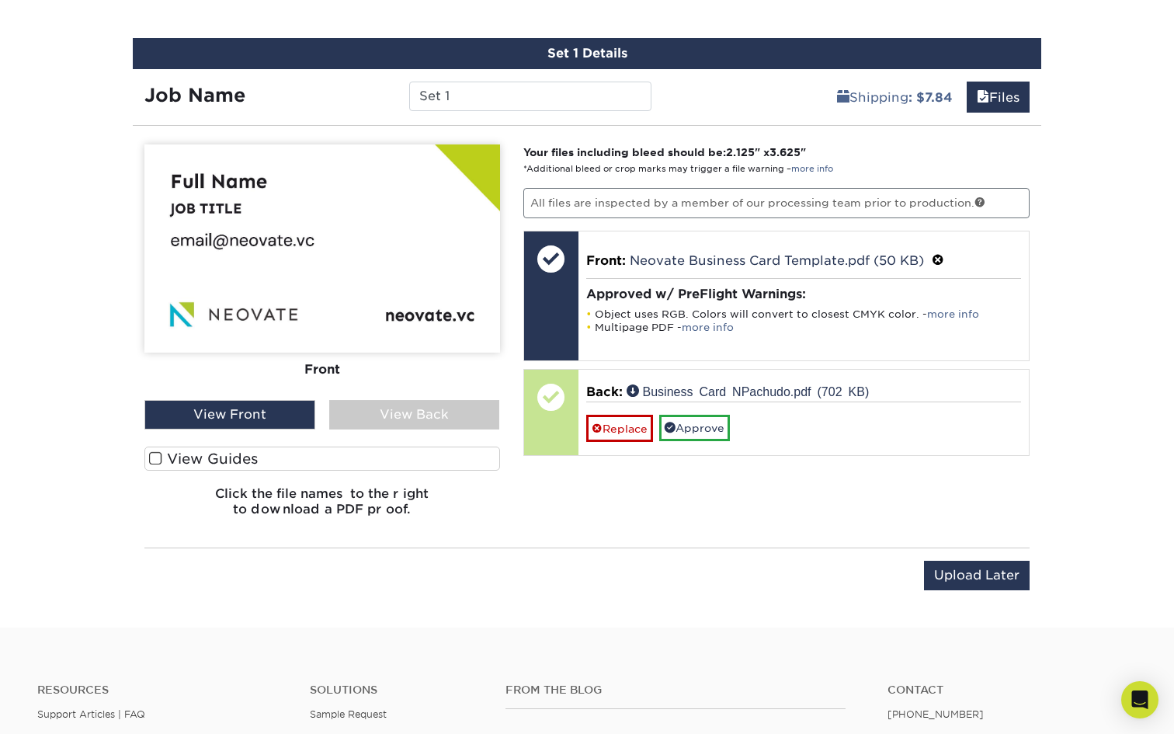
click at [413, 406] on div "View Back" at bounding box center [414, 414] width 171 height 29
